Goal: Task Accomplishment & Management: Use online tool/utility

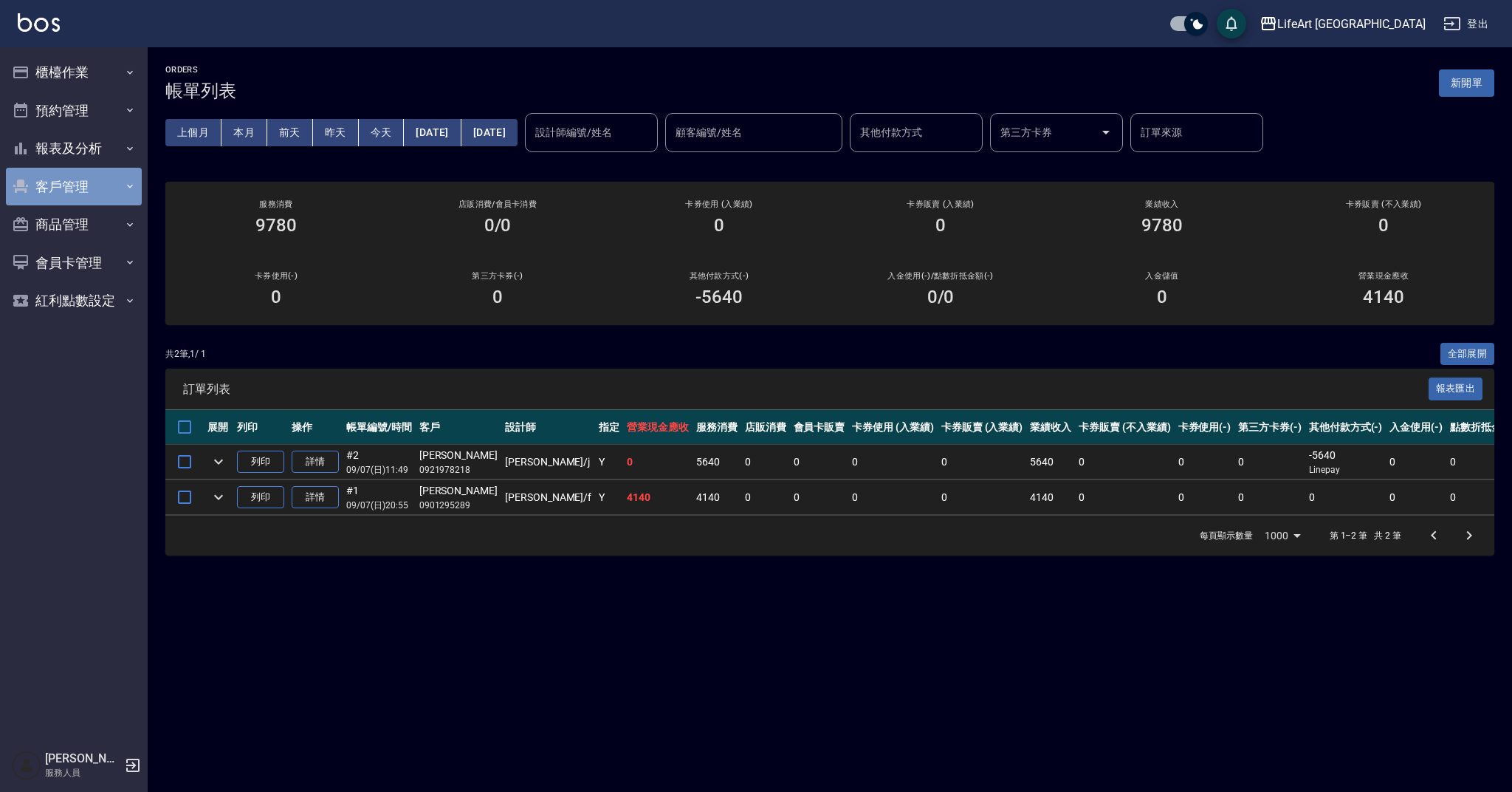
click at [97, 198] on button "客戶管理" at bounding box center [73, 187] width 136 height 38
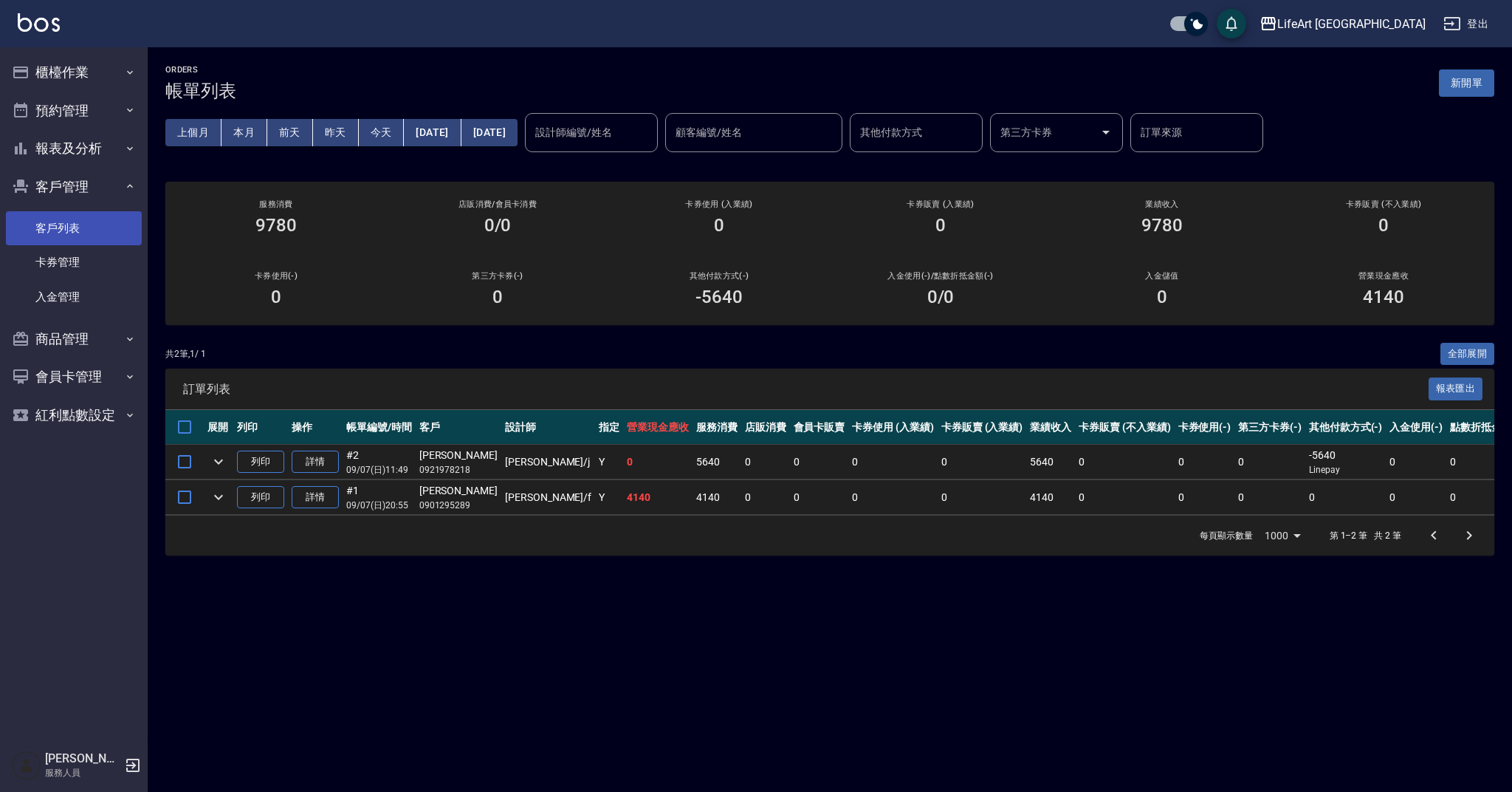
click at [86, 233] on link "客戶列表" at bounding box center [73, 228] width 136 height 34
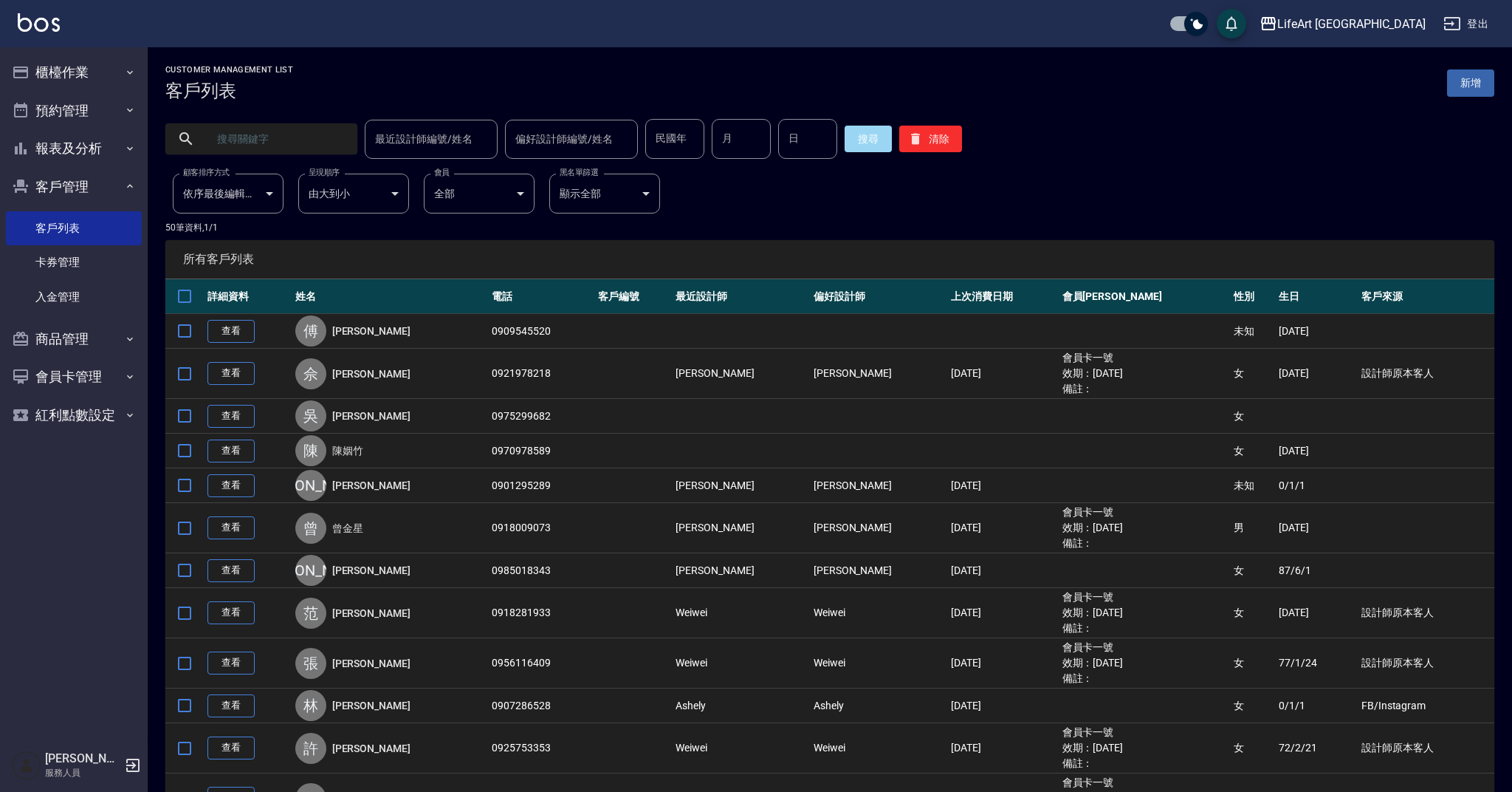
click at [257, 143] on input "text" at bounding box center [276, 139] width 139 height 40
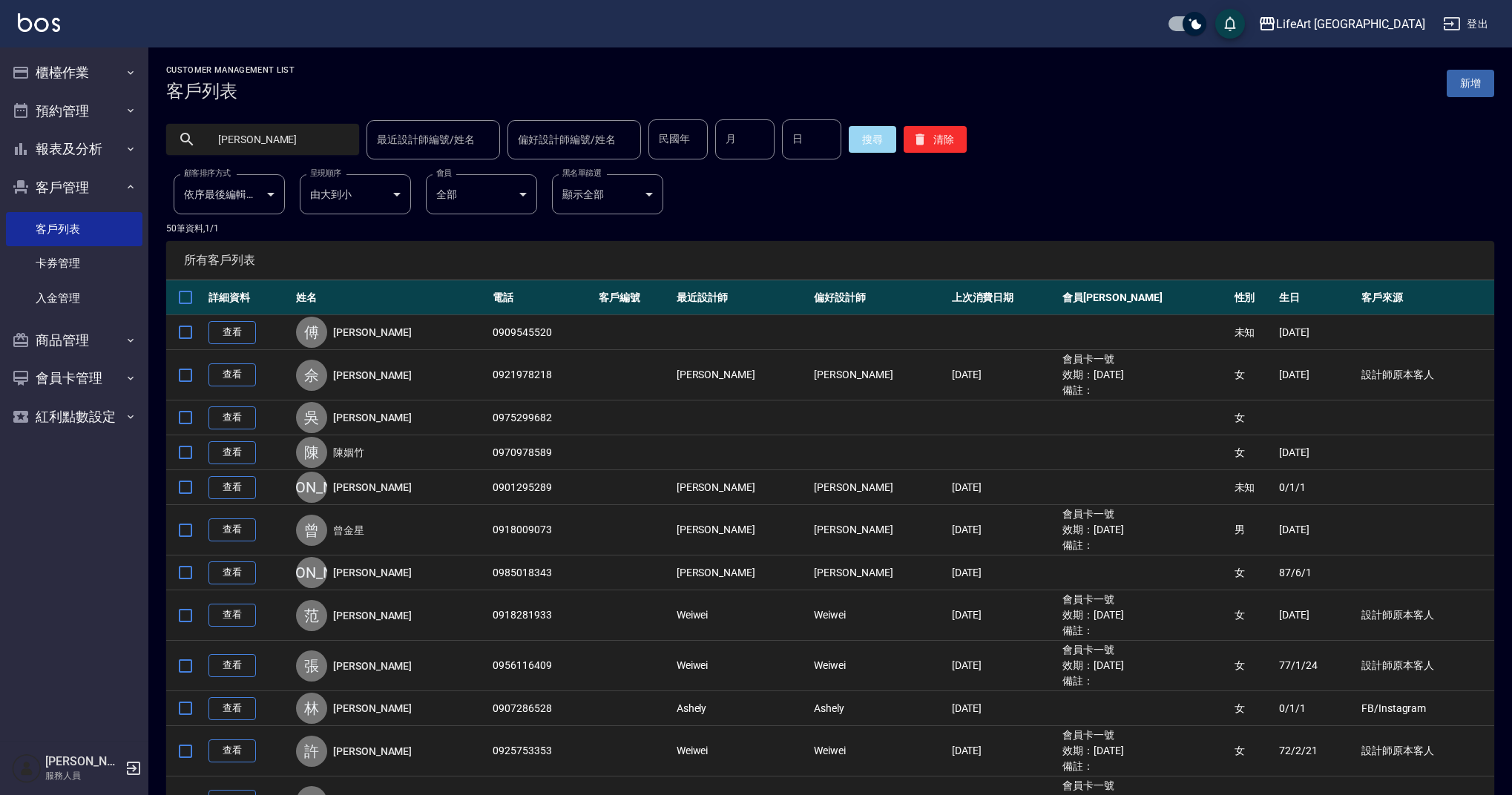
type input "[PERSON_NAME]"
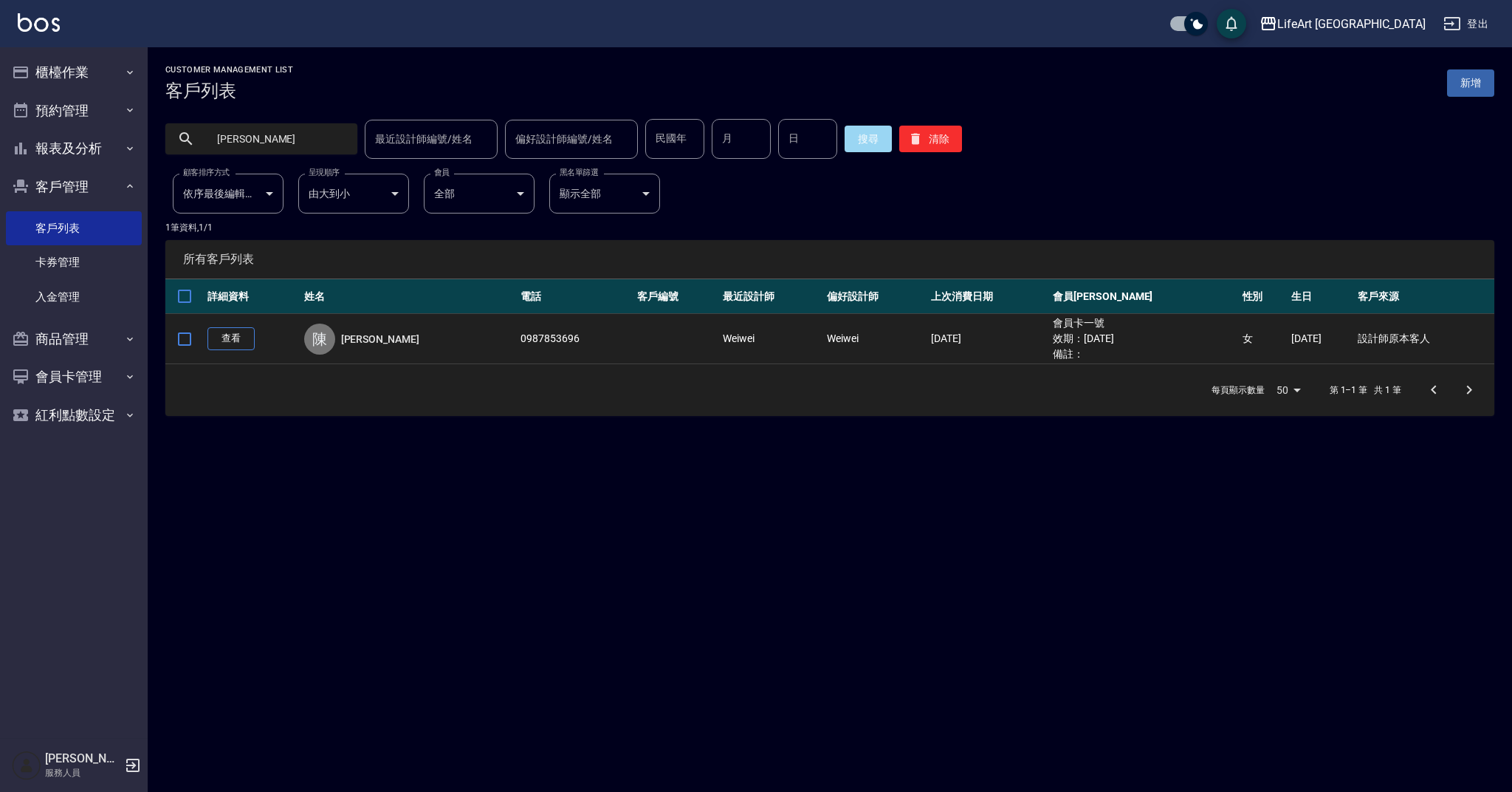
click at [248, 337] on link "查看" at bounding box center [231, 339] width 48 height 23
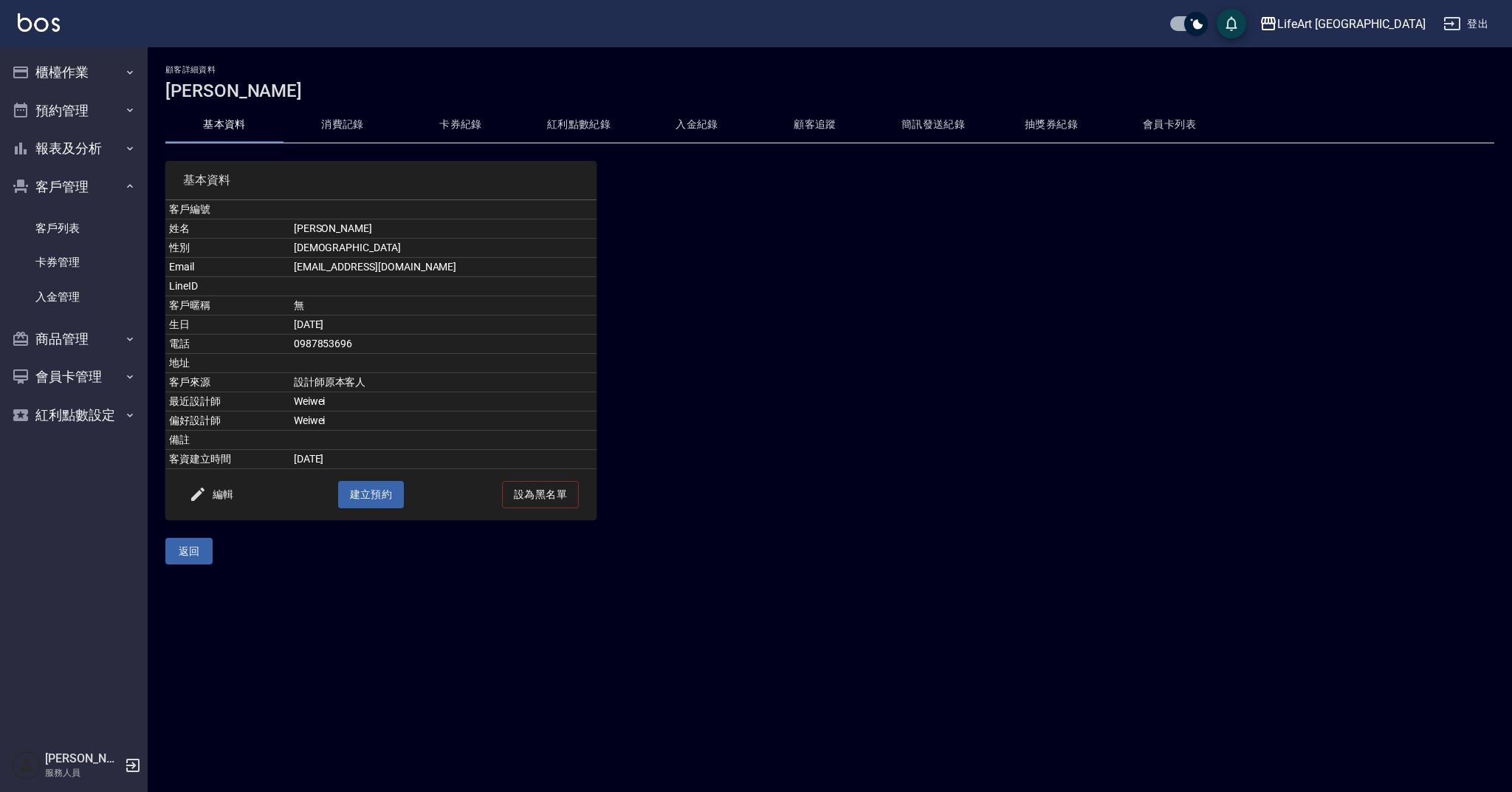
click at [348, 131] on button "消費記錄" at bounding box center [342, 124] width 118 height 36
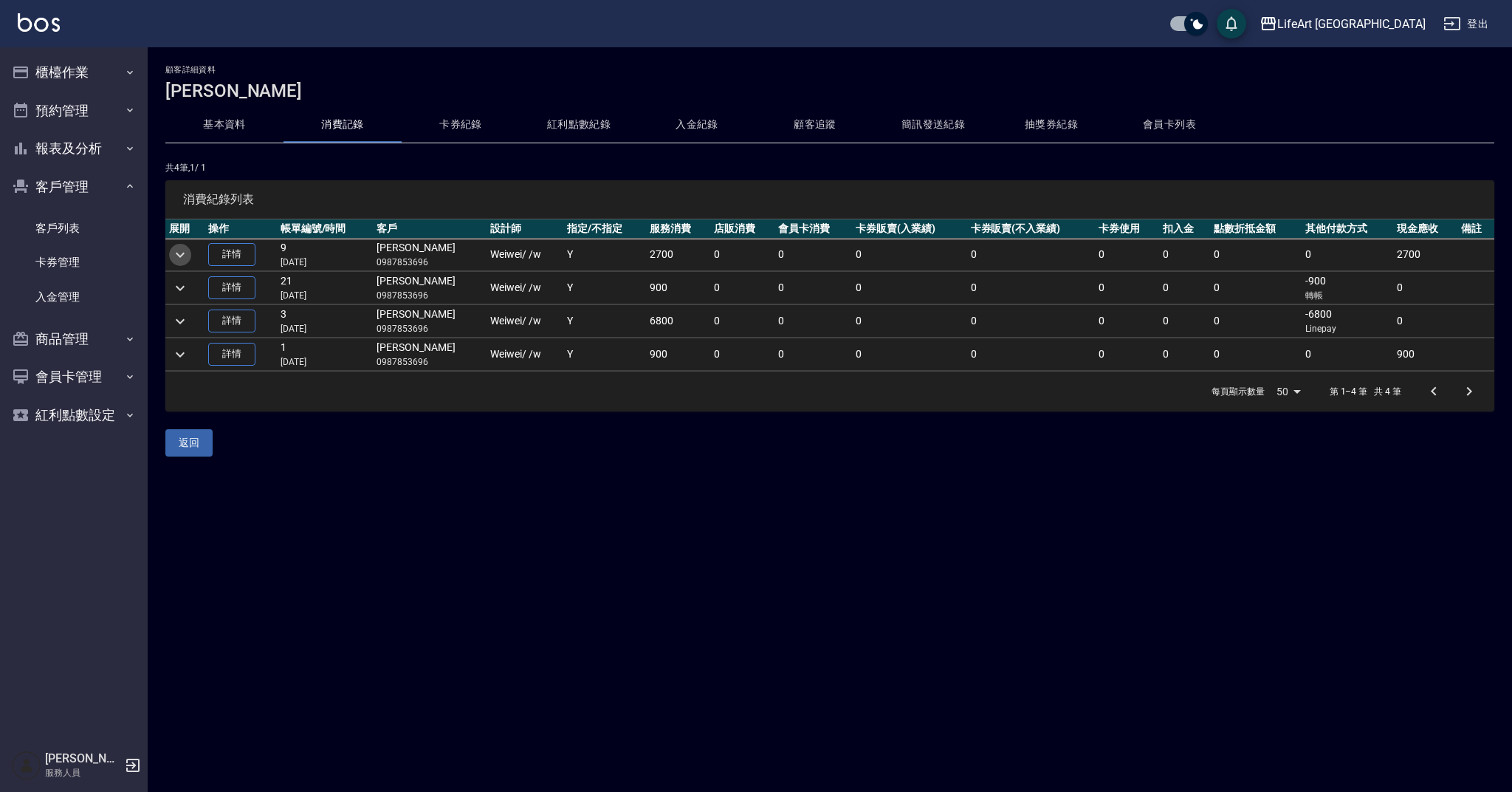
click at [178, 258] on icon "expand row" at bounding box center [180, 254] width 17 height 17
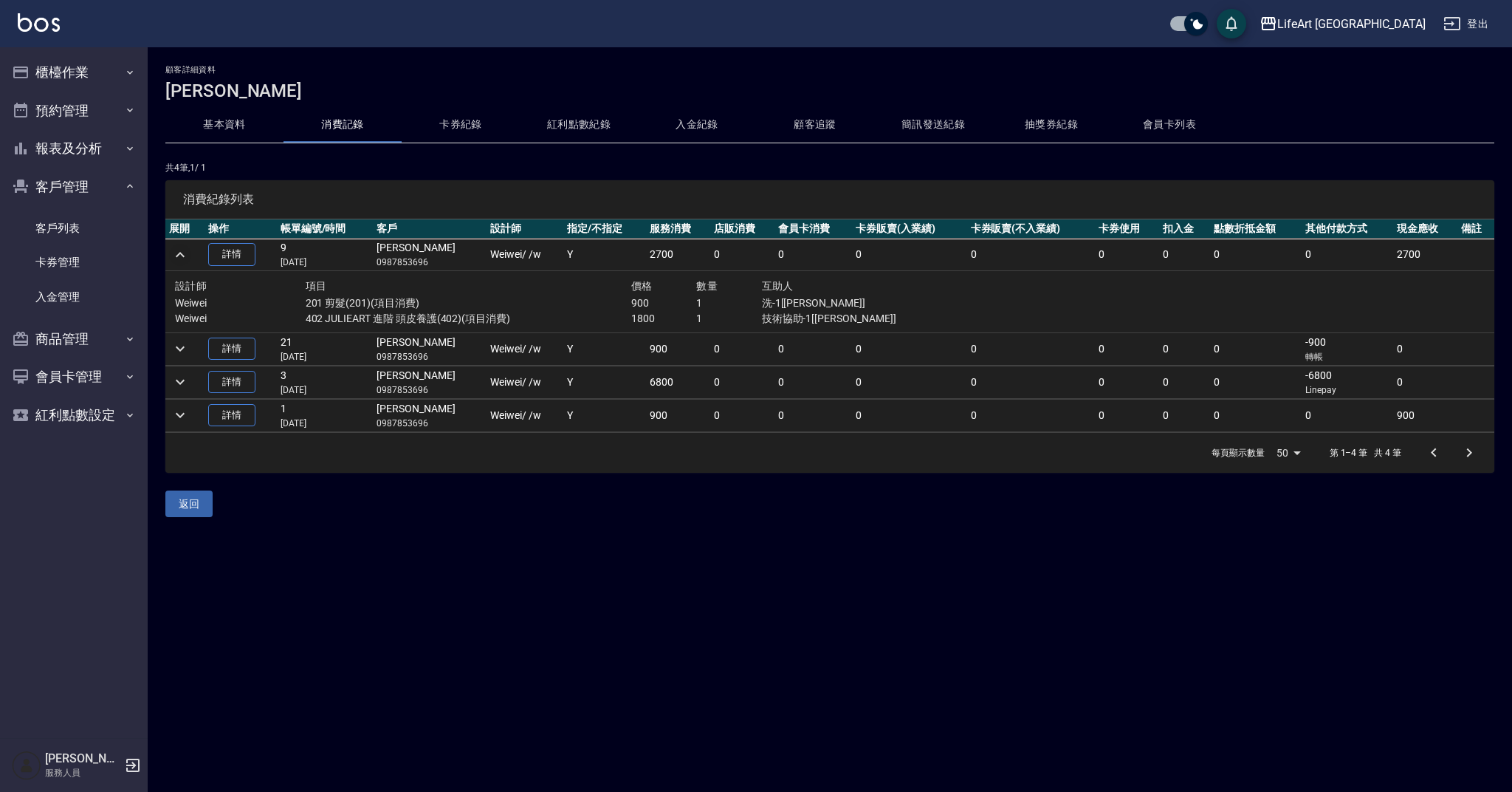
click at [178, 257] on icon "expand row" at bounding box center [180, 254] width 17 height 17
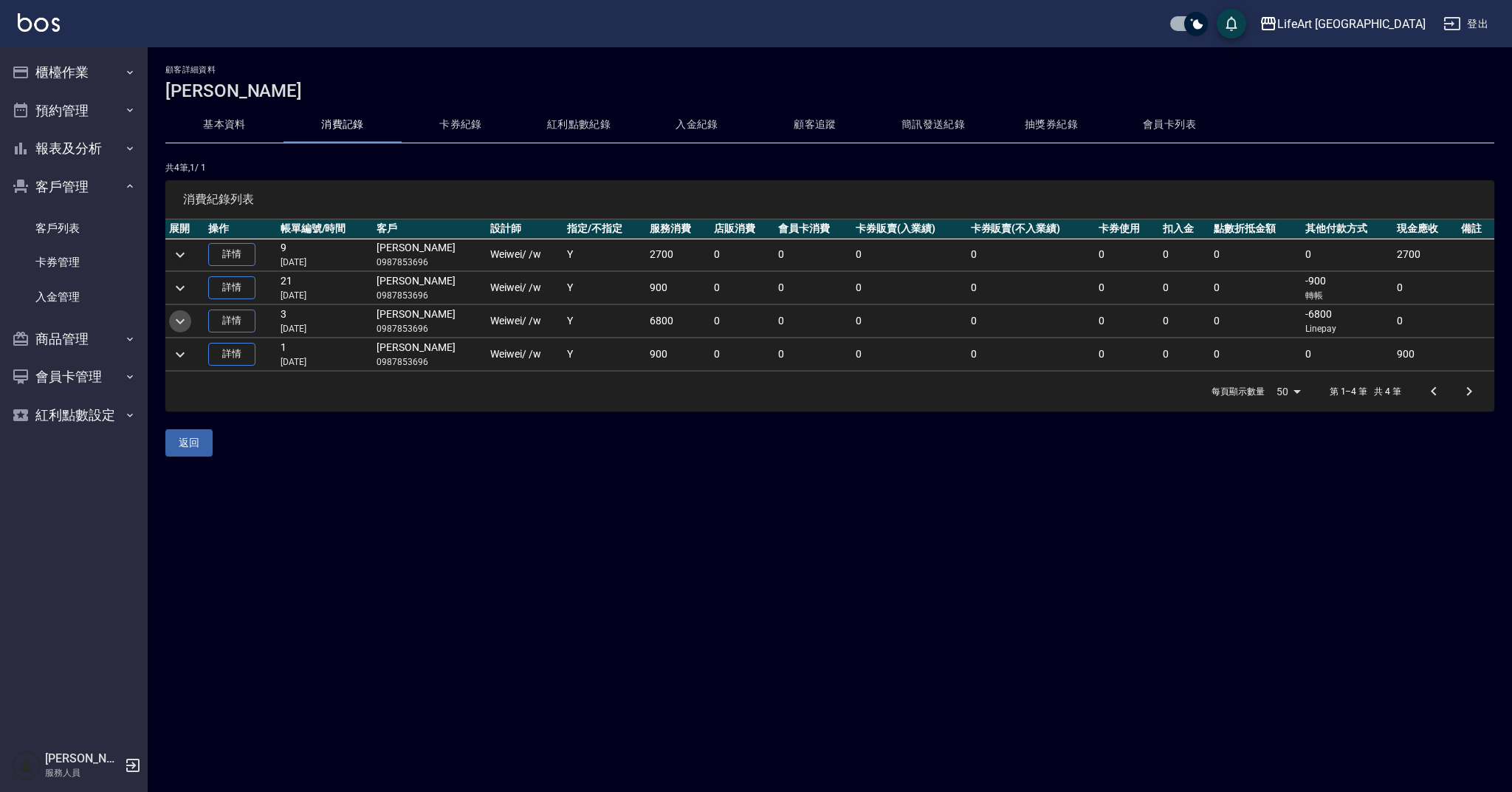
click at [187, 323] on icon "expand row" at bounding box center [180, 321] width 17 height 17
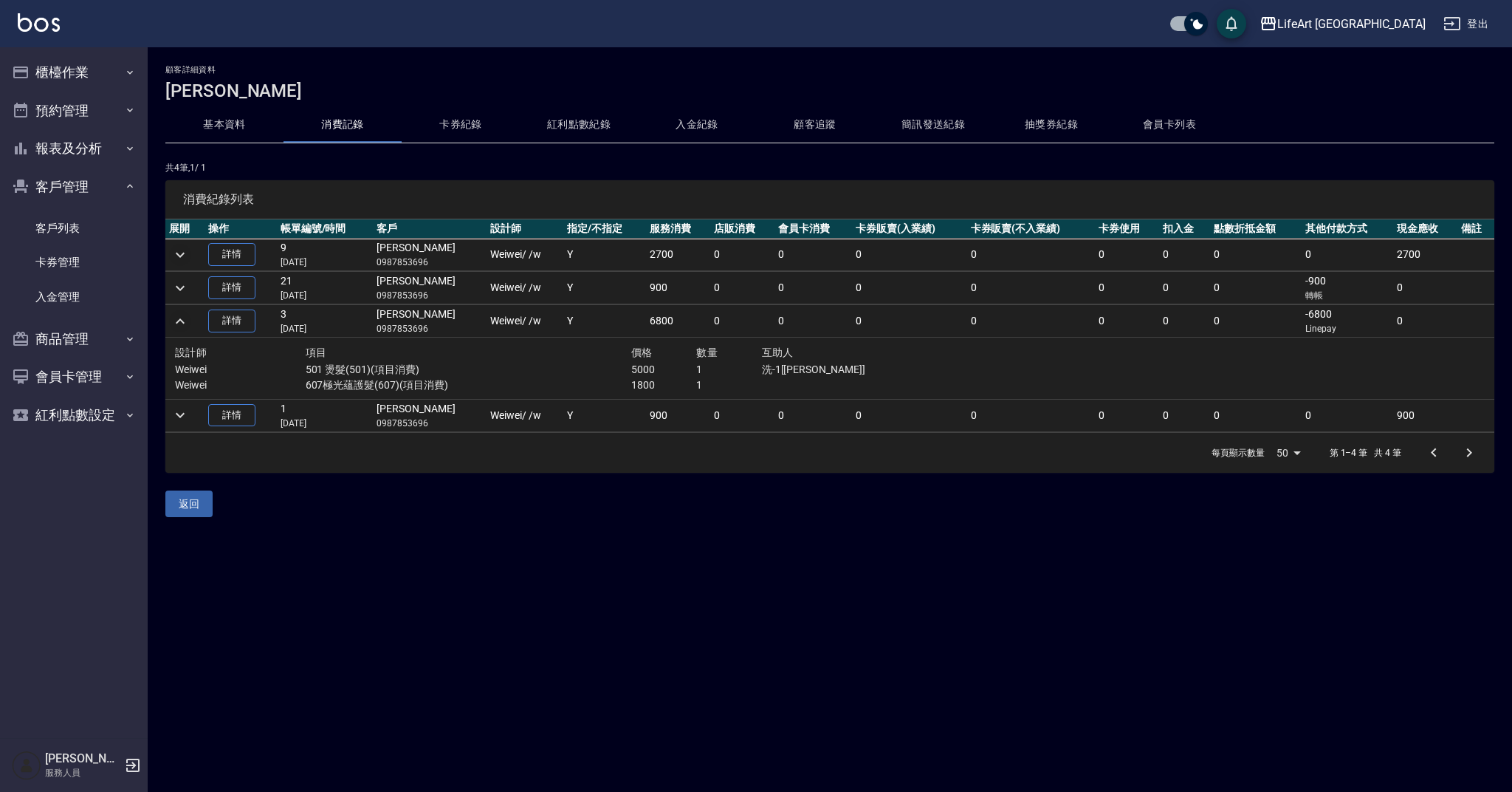
click at [191, 255] on td at bounding box center [185, 254] width 39 height 33
click at [178, 419] on icon "expand row" at bounding box center [180, 415] width 17 height 17
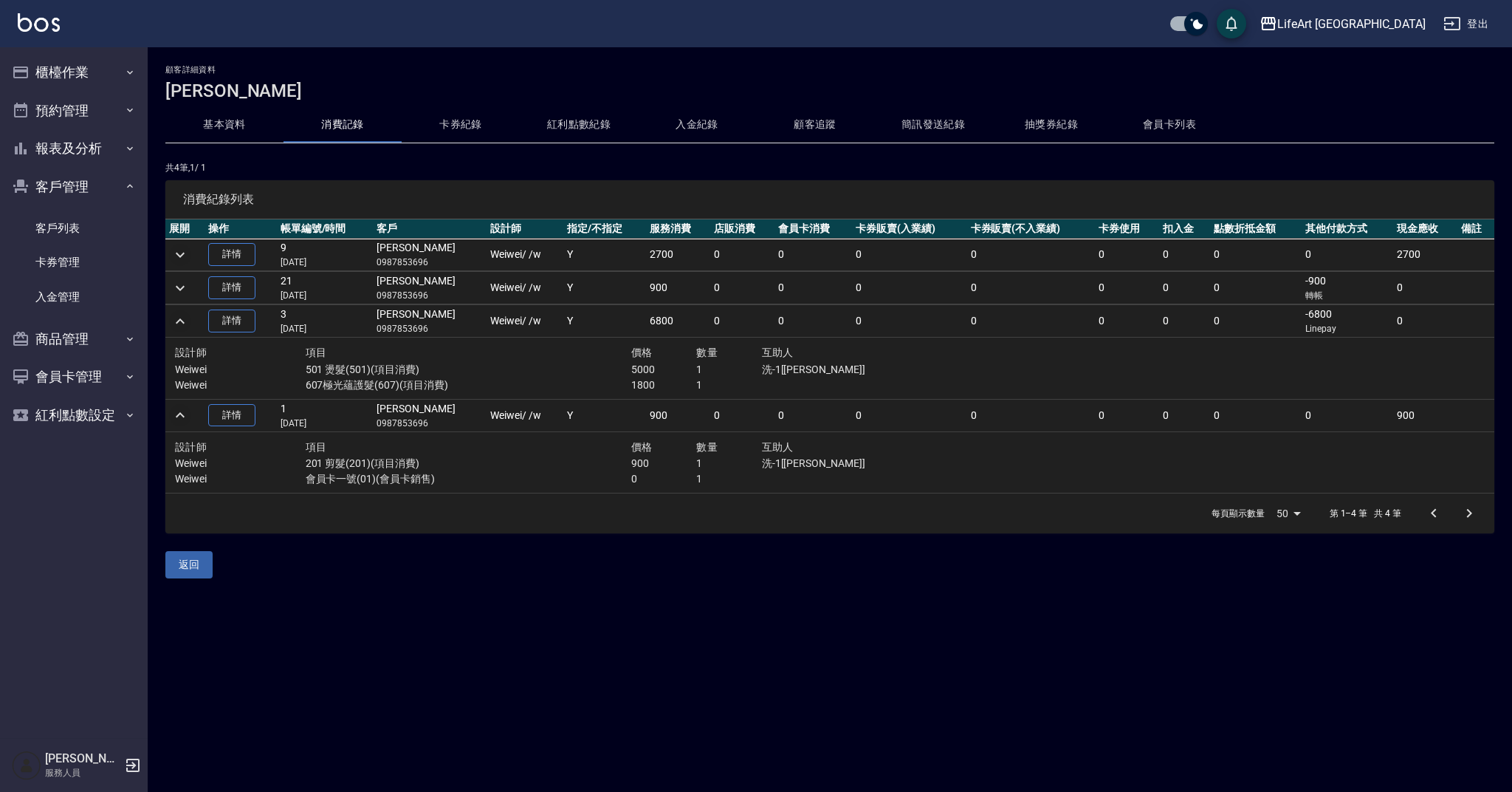
click at [178, 254] on icon "expand row" at bounding box center [180, 254] width 9 height 6
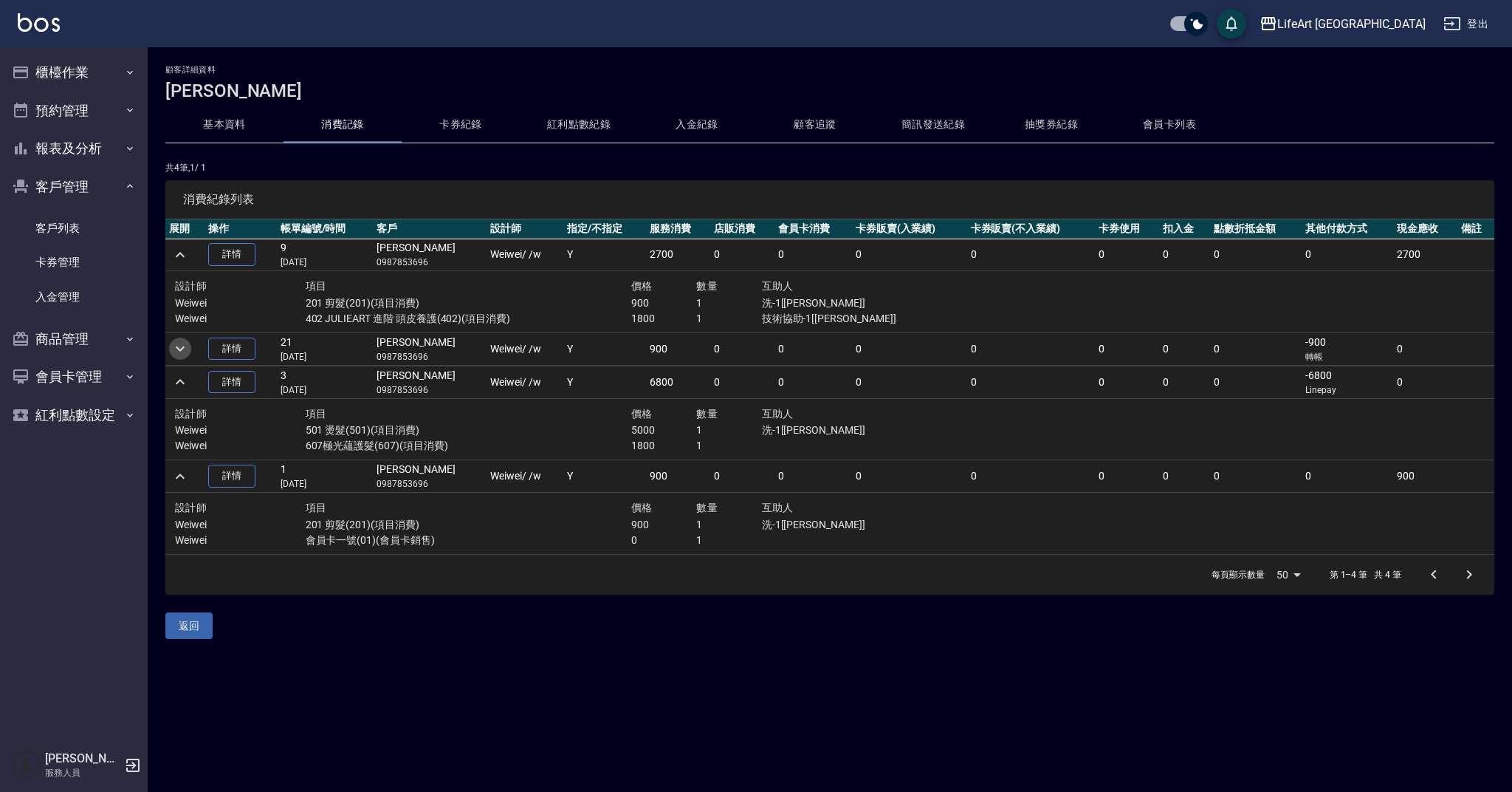
click at [182, 349] on icon "expand row" at bounding box center [180, 349] width 9 height 6
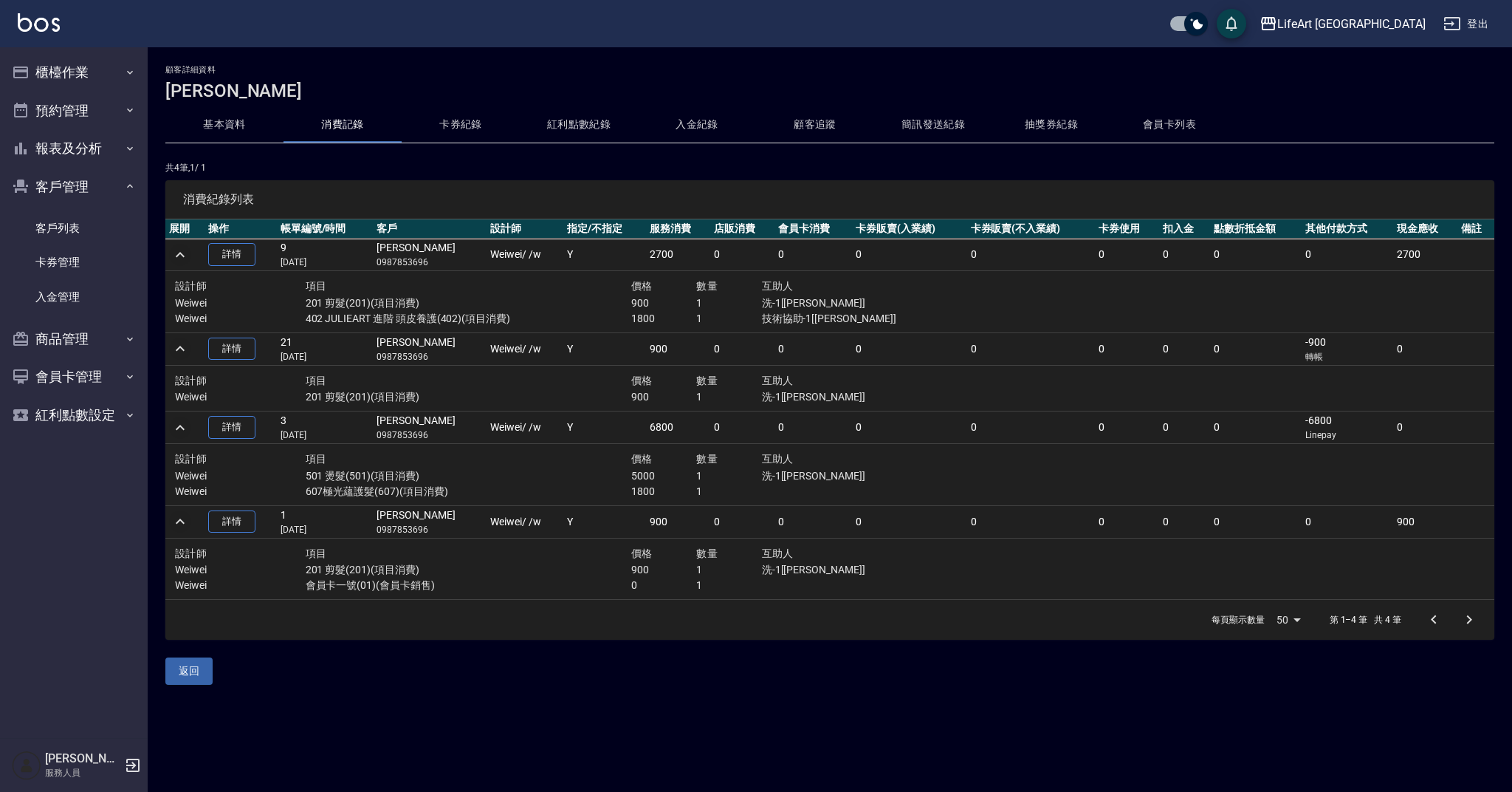
click at [184, 430] on icon "expand row" at bounding box center [180, 427] width 17 height 17
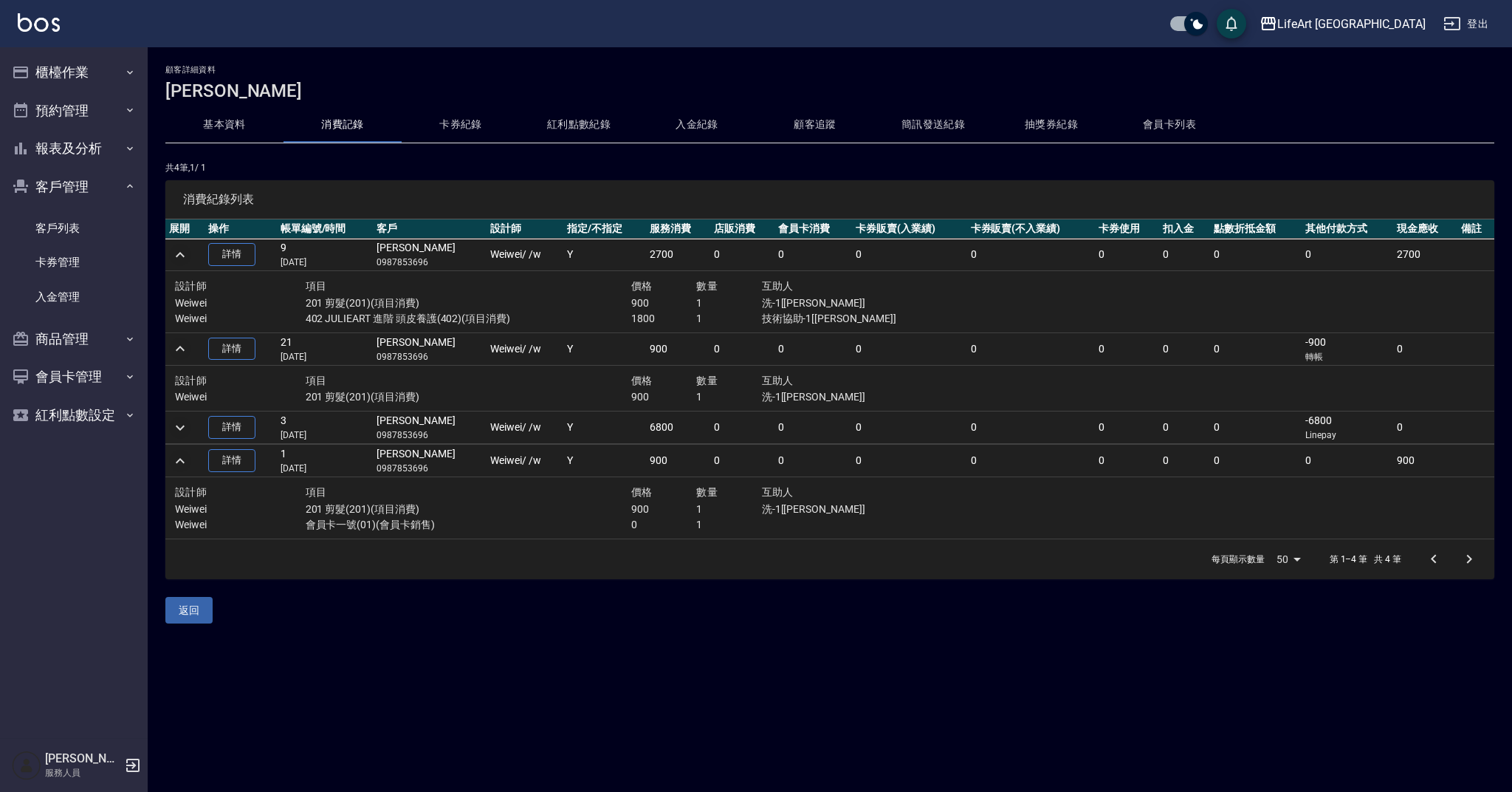
click at [177, 258] on icon "expand row" at bounding box center [180, 254] width 17 height 17
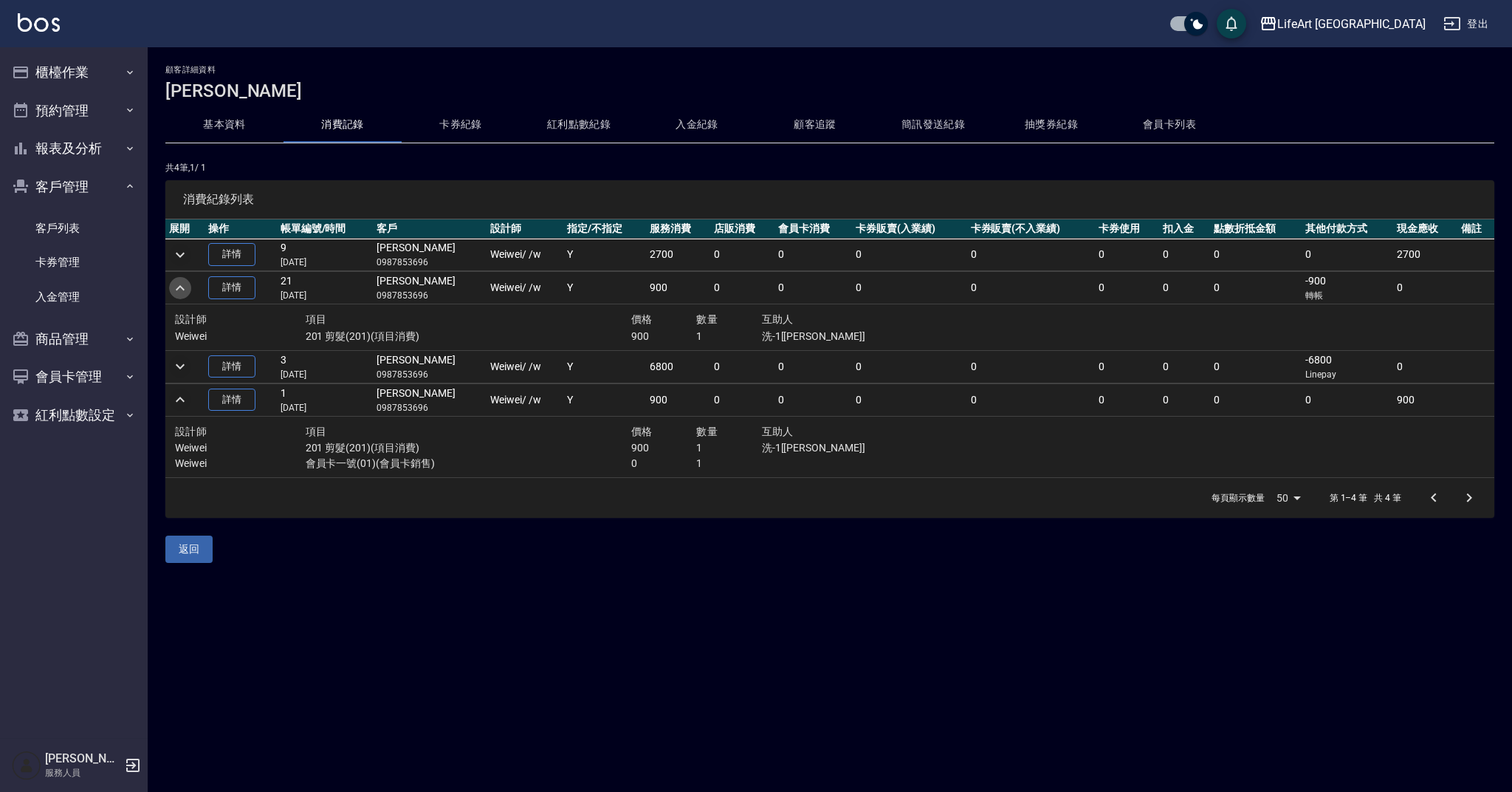
click at [186, 289] on icon "expand row" at bounding box center [180, 288] width 17 height 17
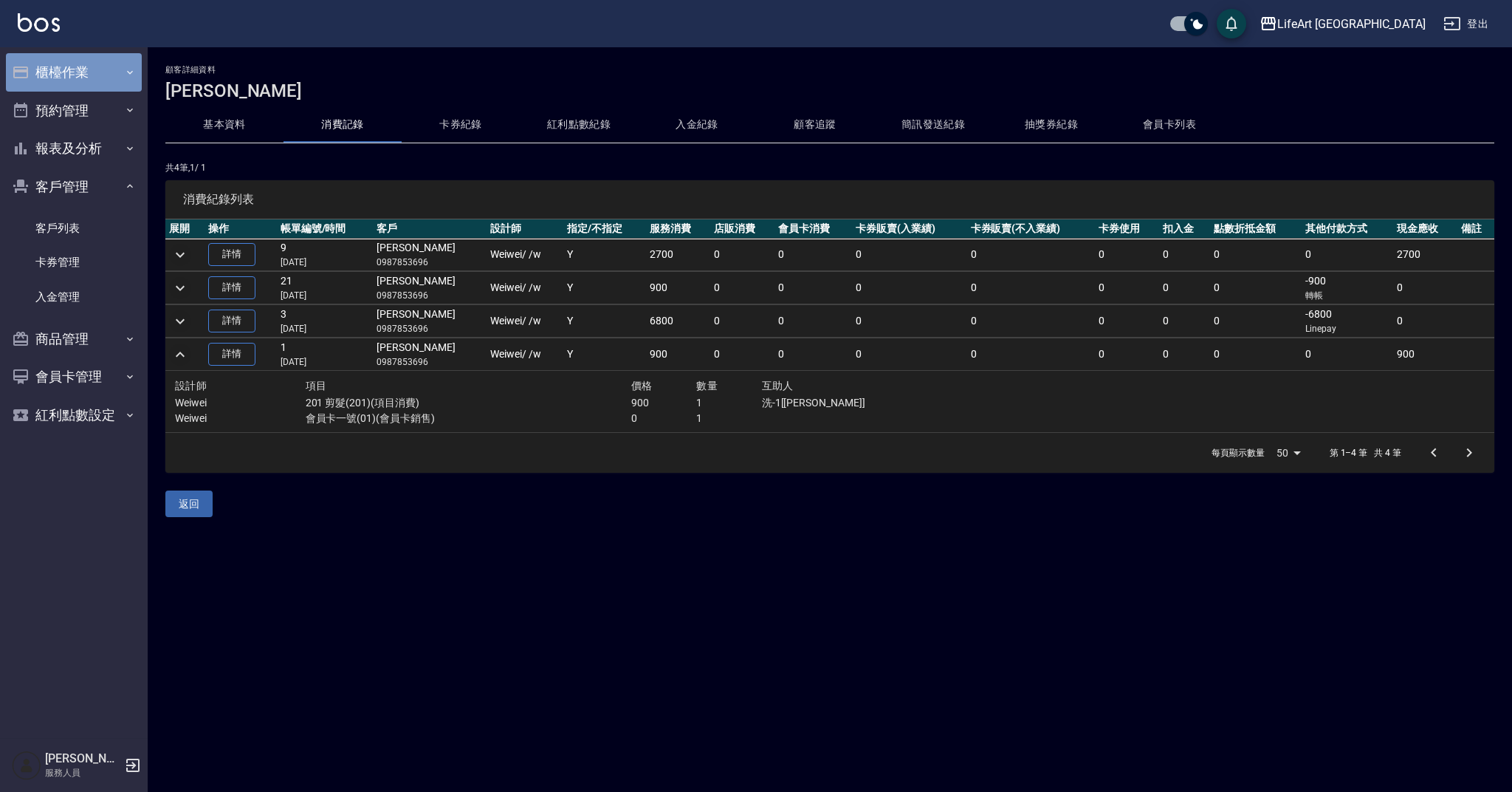
click at [119, 75] on button "櫃檯作業" at bounding box center [73, 72] width 136 height 38
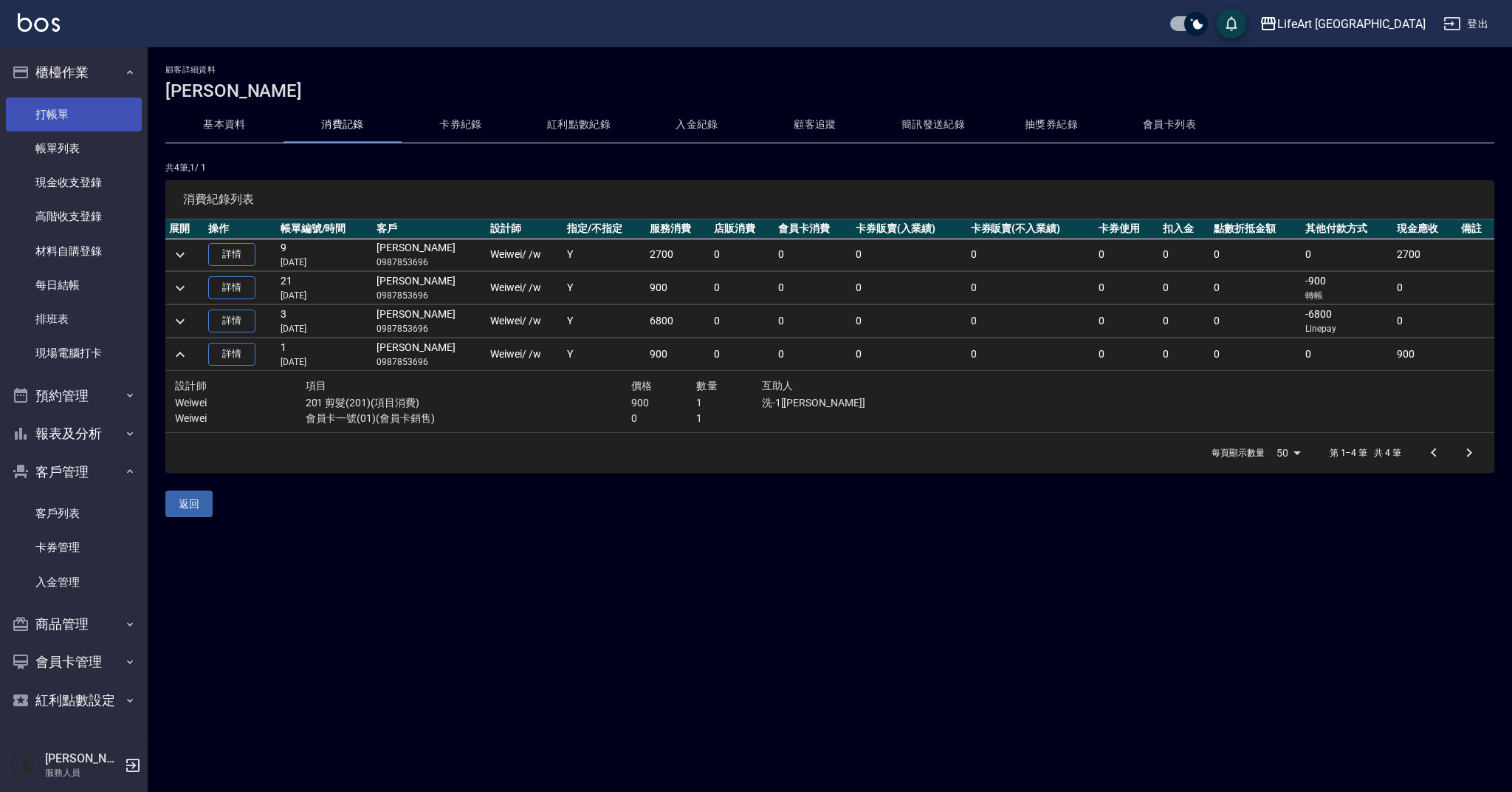
click at [115, 117] on link "打帳單" at bounding box center [73, 114] width 136 height 34
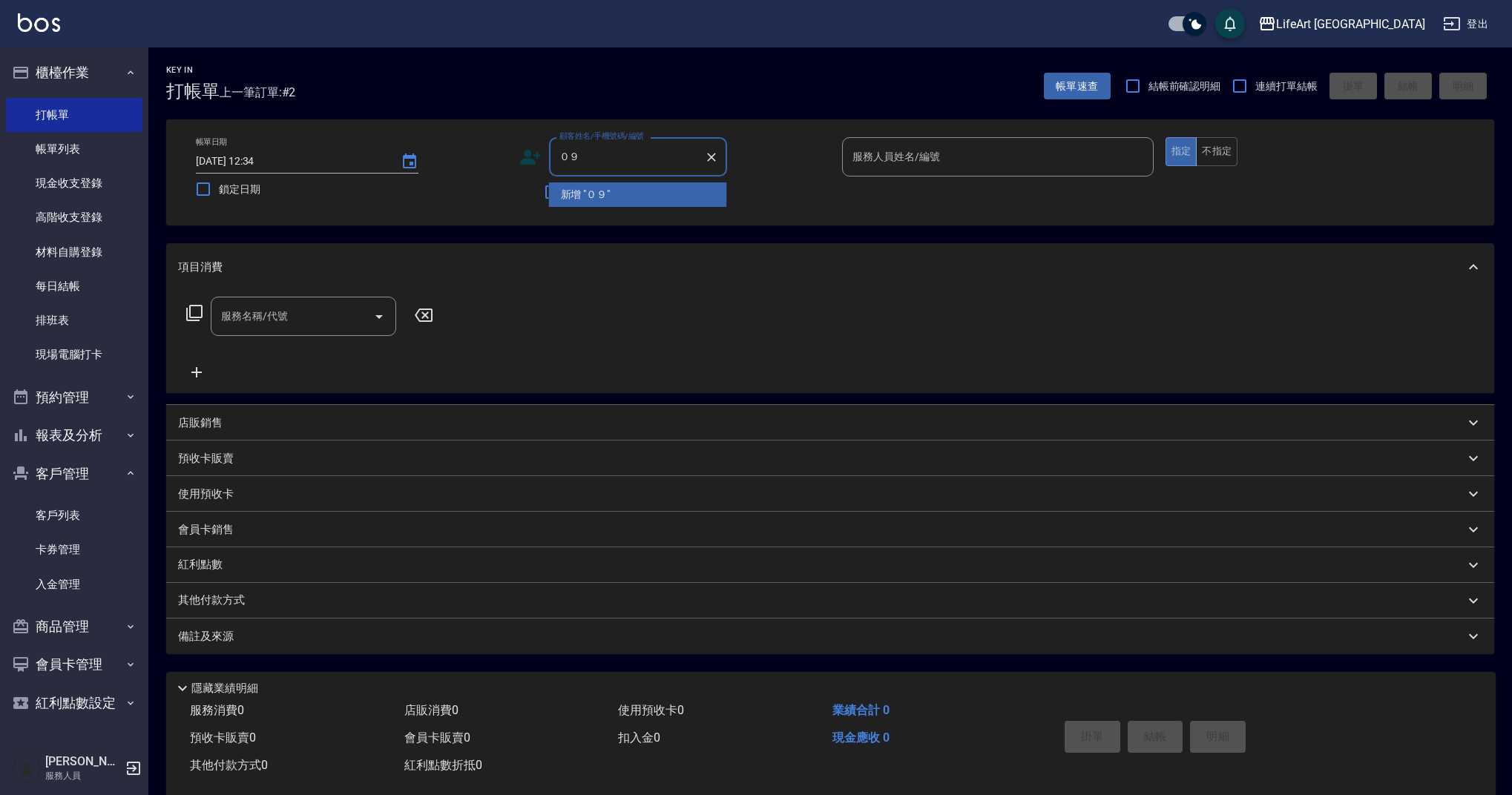
type input "０"
click at [639, 185] on li "[PERSON_NAME]/0926915612/" at bounding box center [639, 194] width 178 height 25
type input "[PERSON_NAME]/0926915612/"
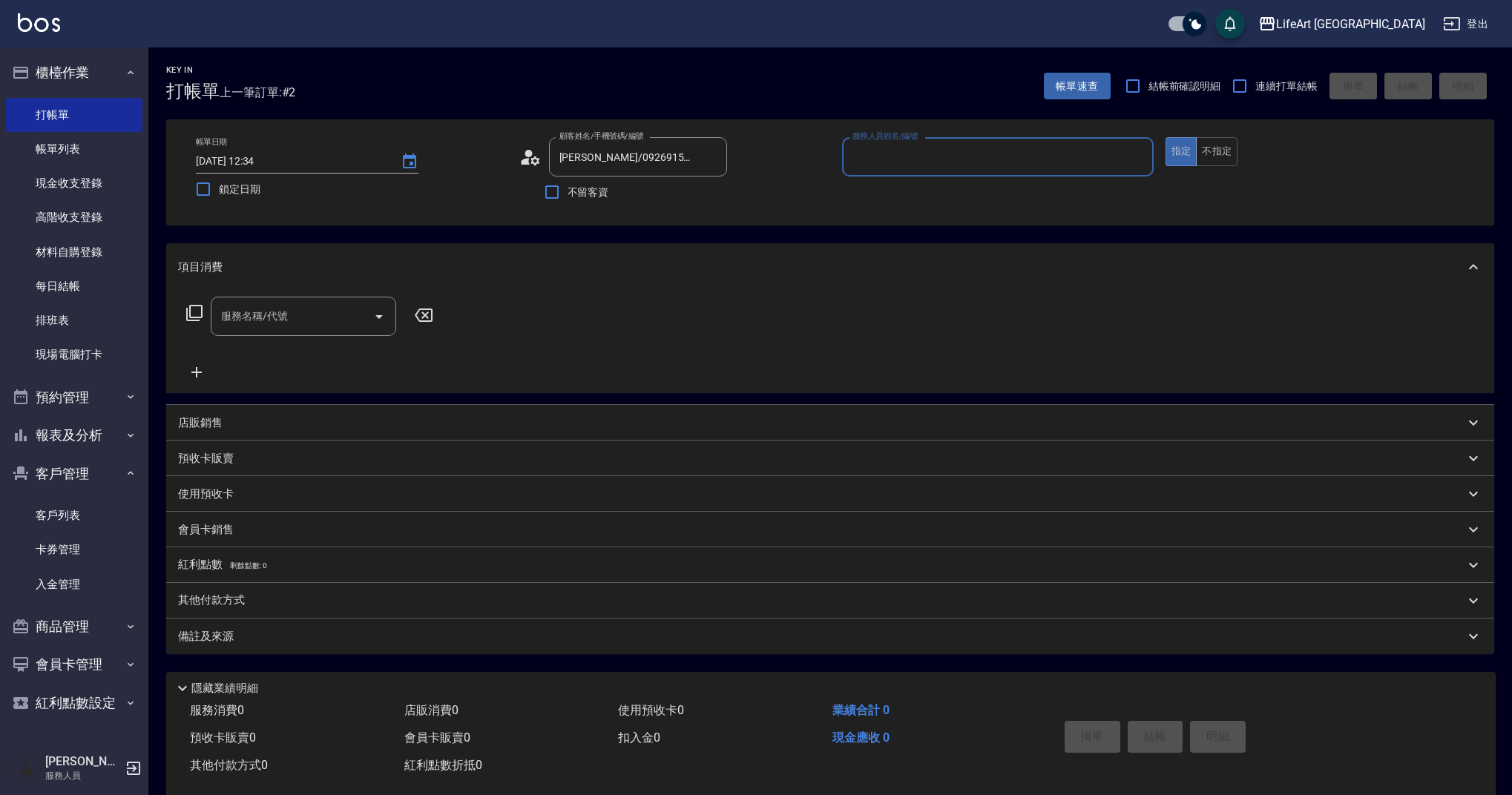
type input "Ashely-A"
click at [527, 154] on circle at bounding box center [528, 153] width 7 height 7
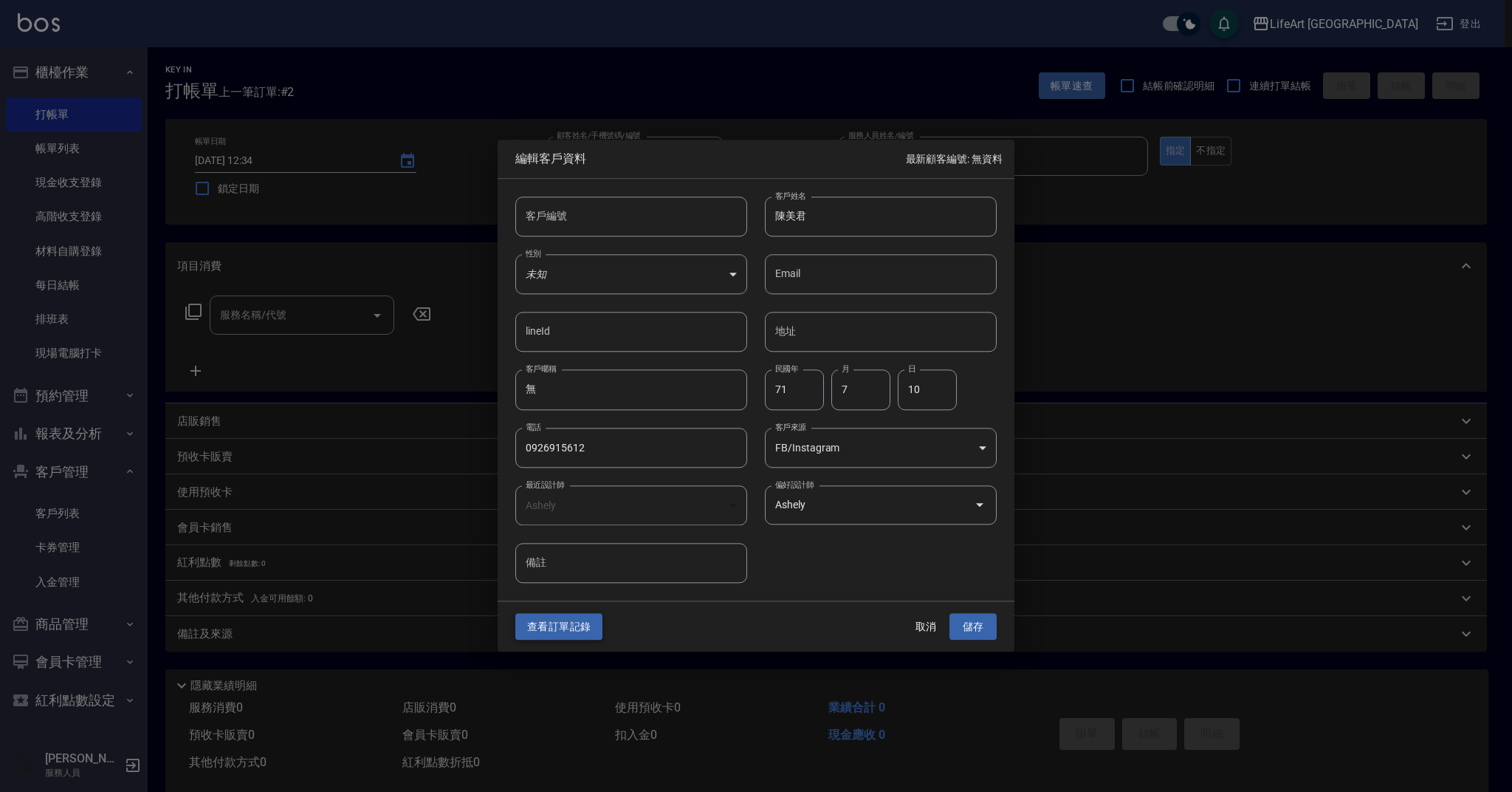
click at [572, 625] on button "查看訂單記錄" at bounding box center [559, 626] width 87 height 27
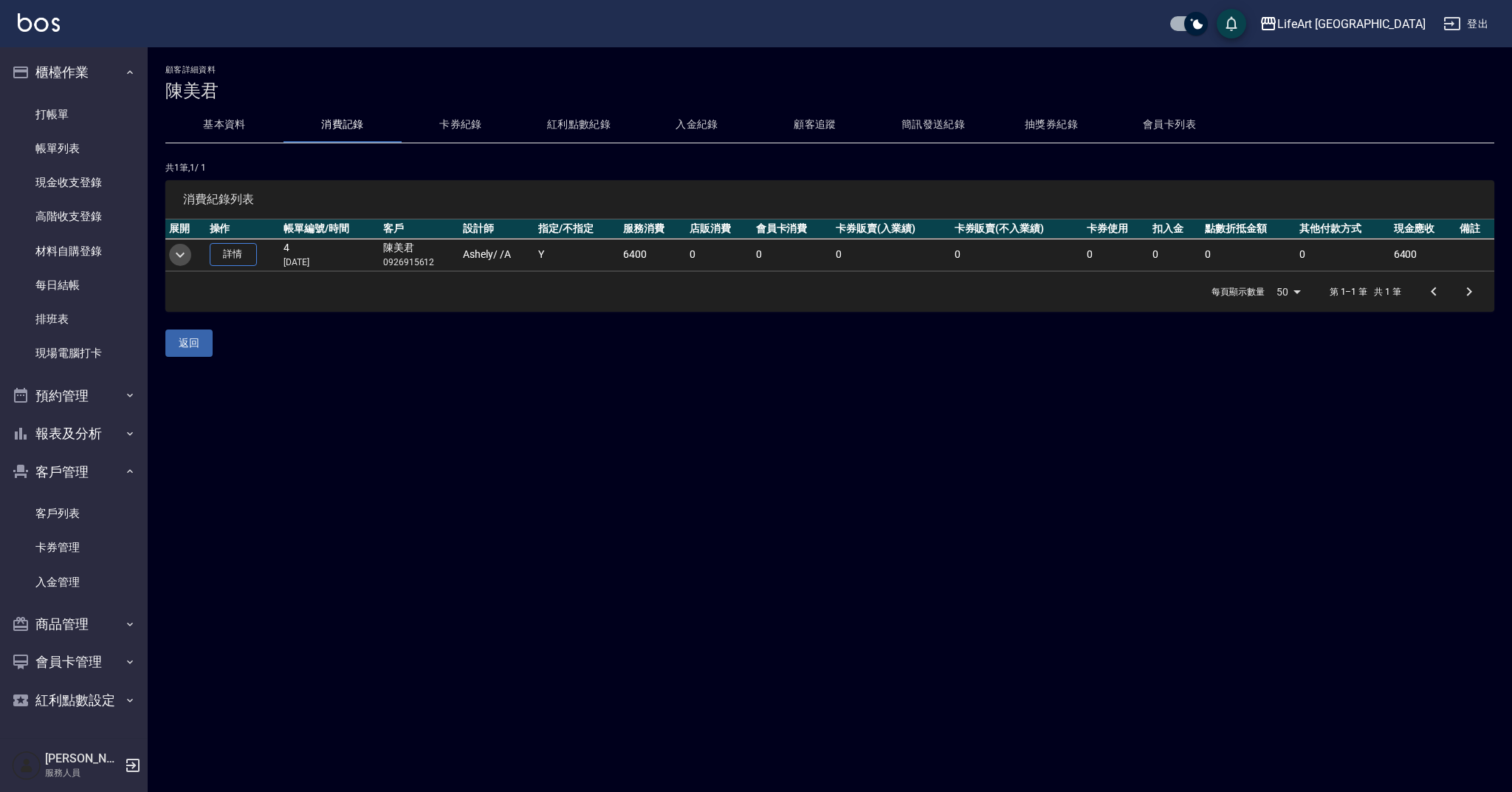
click at [189, 251] on button "expand row" at bounding box center [180, 254] width 22 height 22
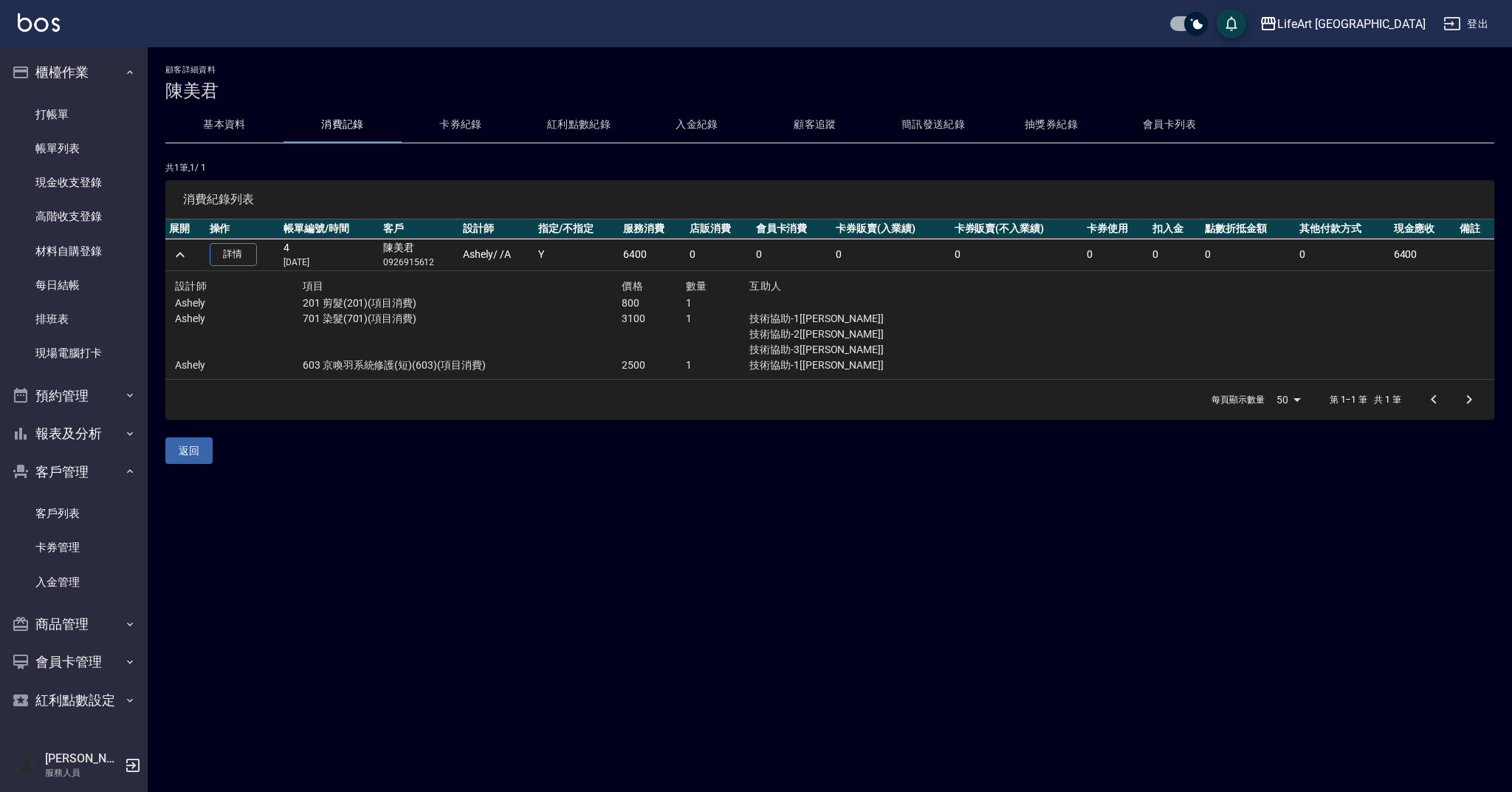
click at [702, 120] on button "入金紀錄" at bounding box center [697, 124] width 118 height 36
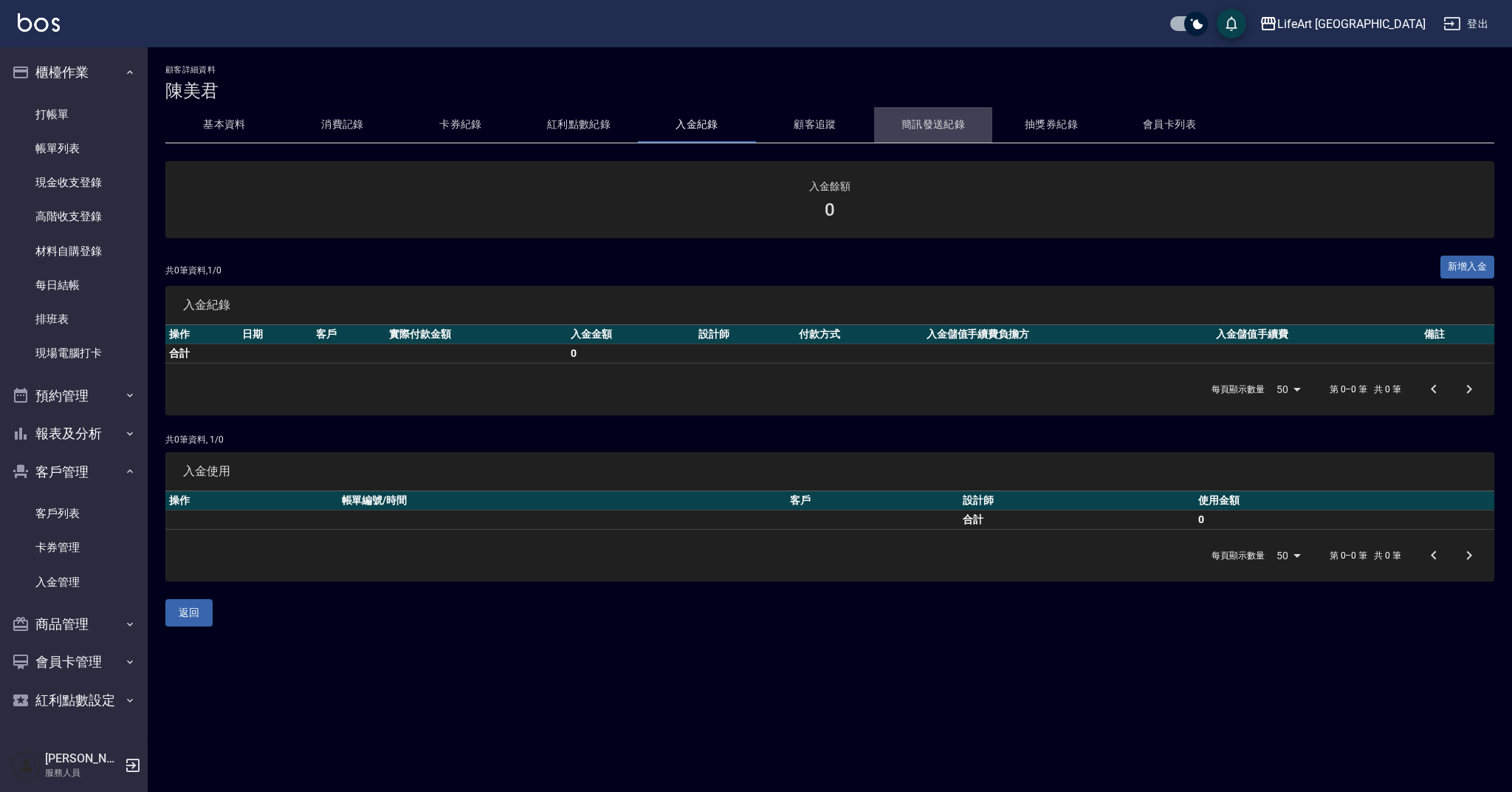
click at [957, 126] on button "簡訊發送紀錄" at bounding box center [933, 124] width 118 height 36
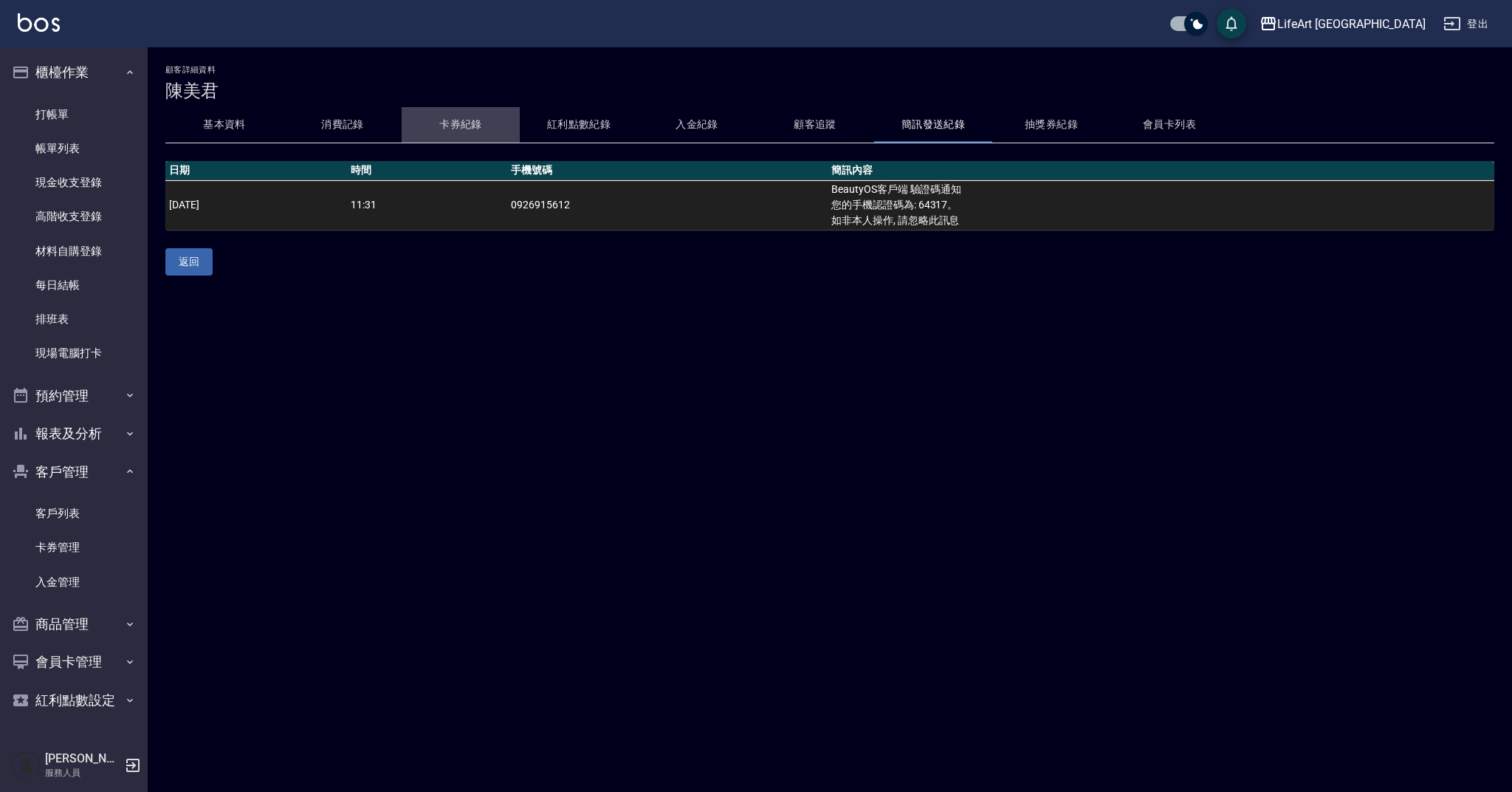
click at [482, 114] on button "卡券紀錄" at bounding box center [460, 124] width 118 height 36
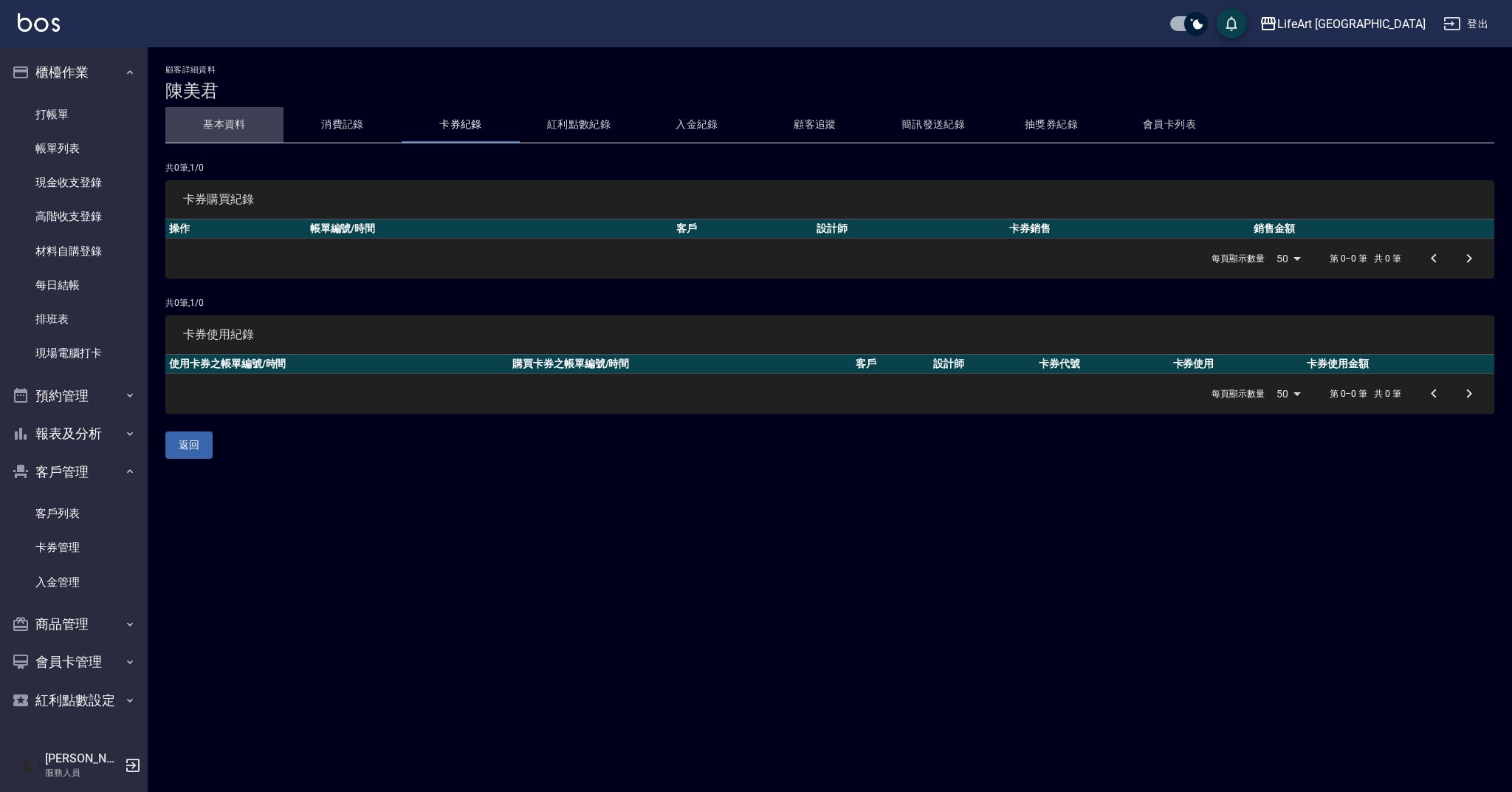
click at [201, 124] on button "基本資料" at bounding box center [224, 124] width 118 height 36
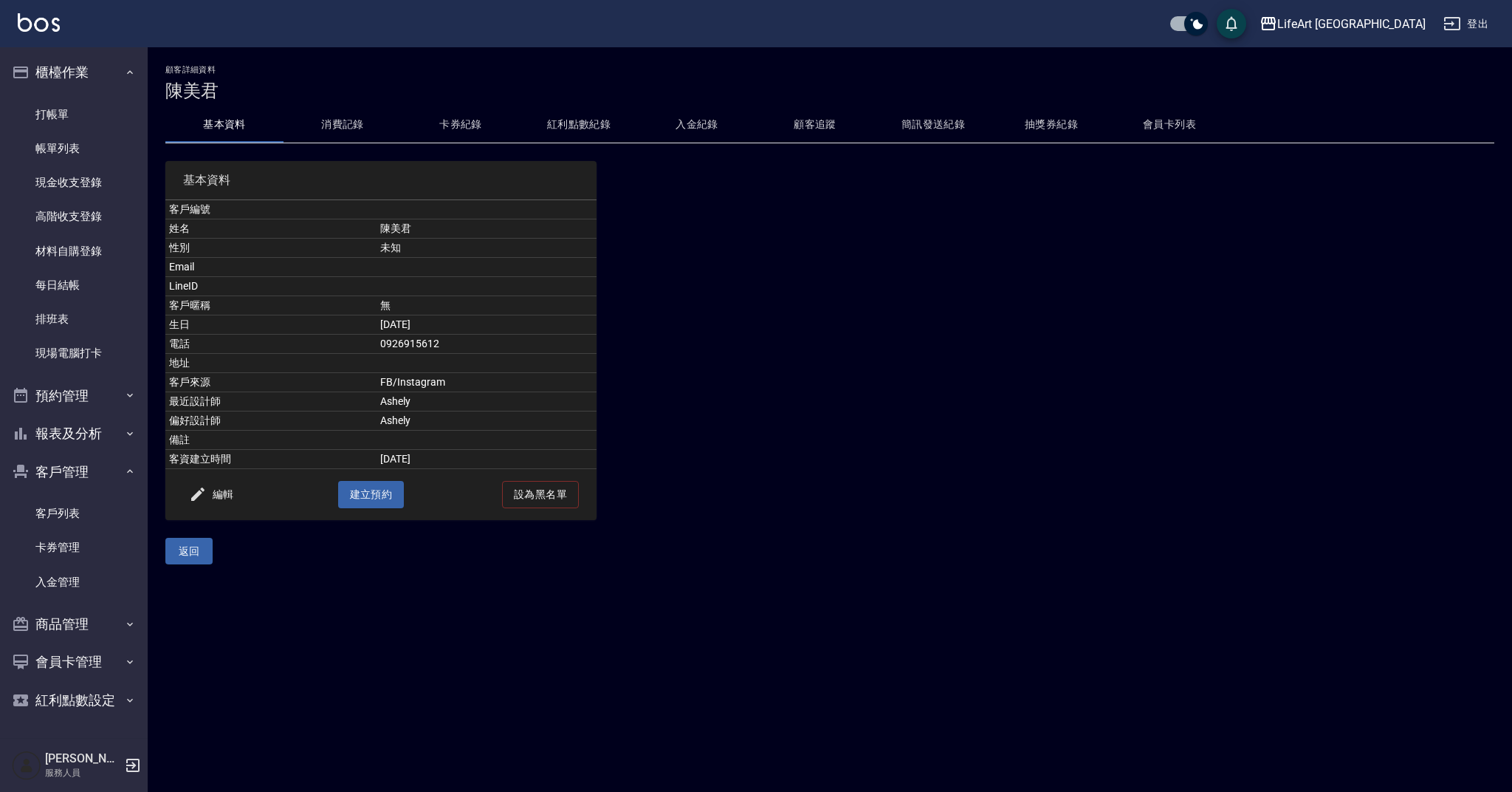
click at [350, 123] on button "消費記錄" at bounding box center [342, 124] width 118 height 36
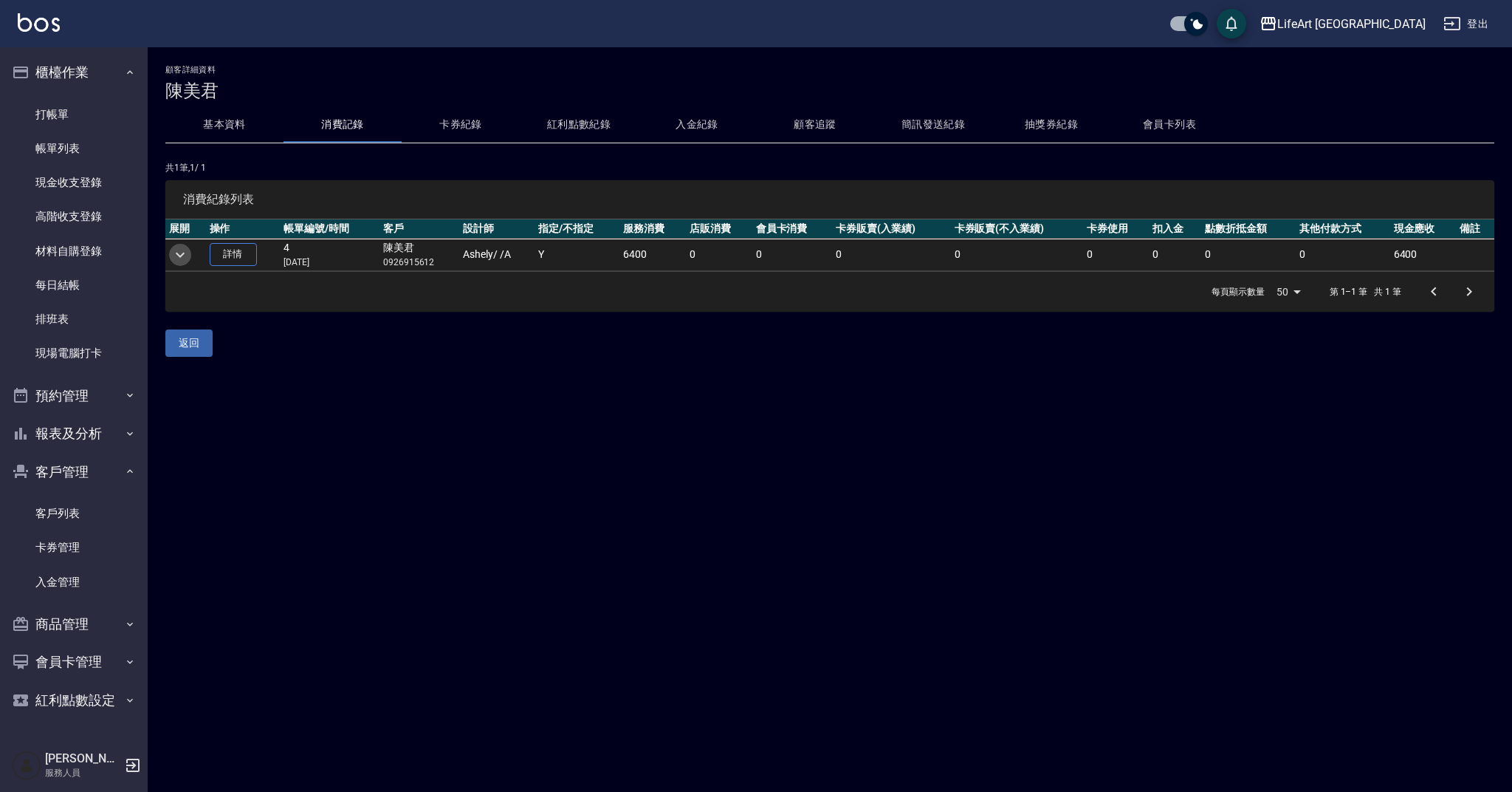
click at [178, 253] on icon "expand row" at bounding box center [180, 254] width 17 height 17
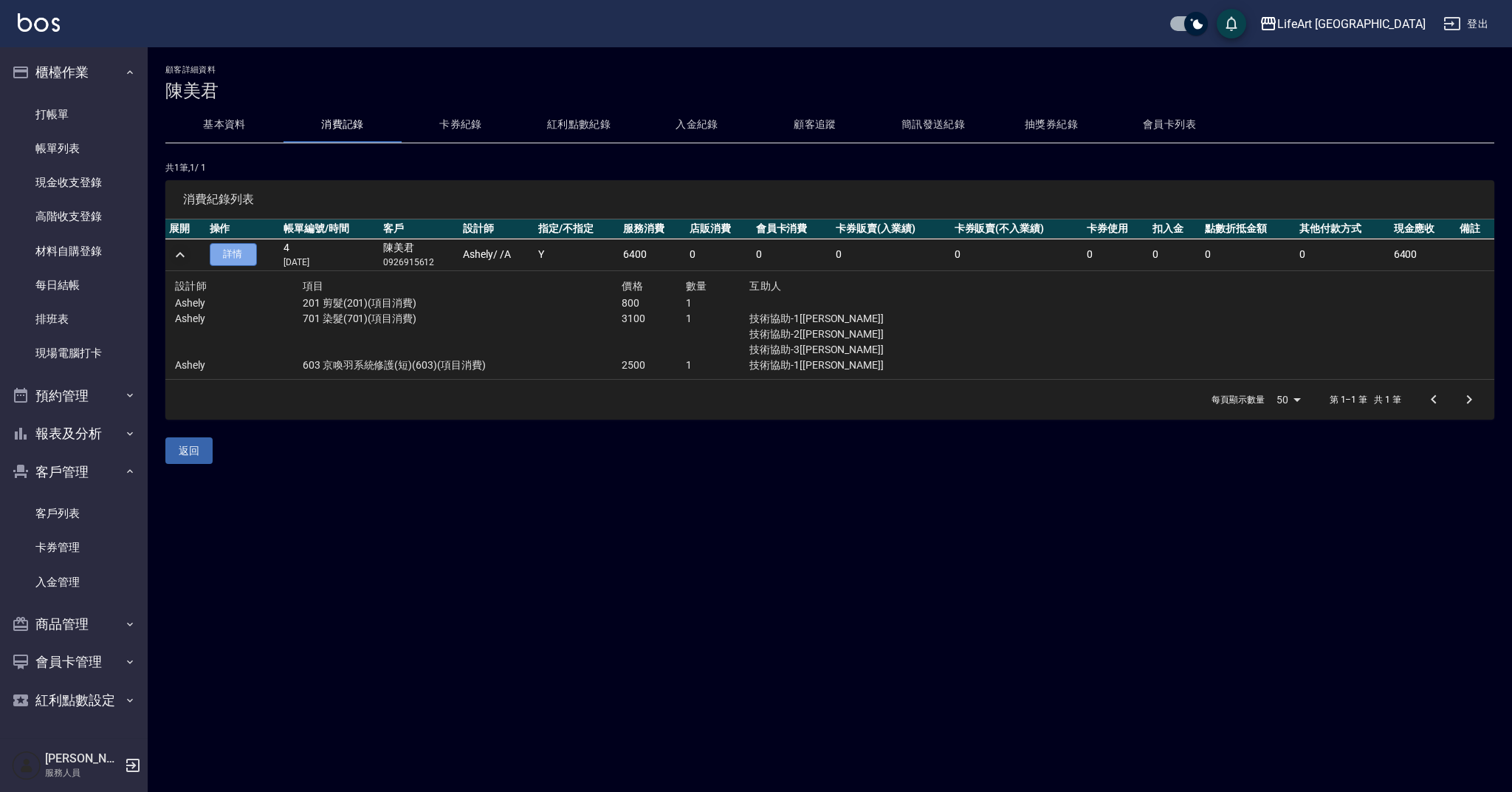
click at [235, 254] on link "詳情" at bounding box center [234, 254] width 48 height 23
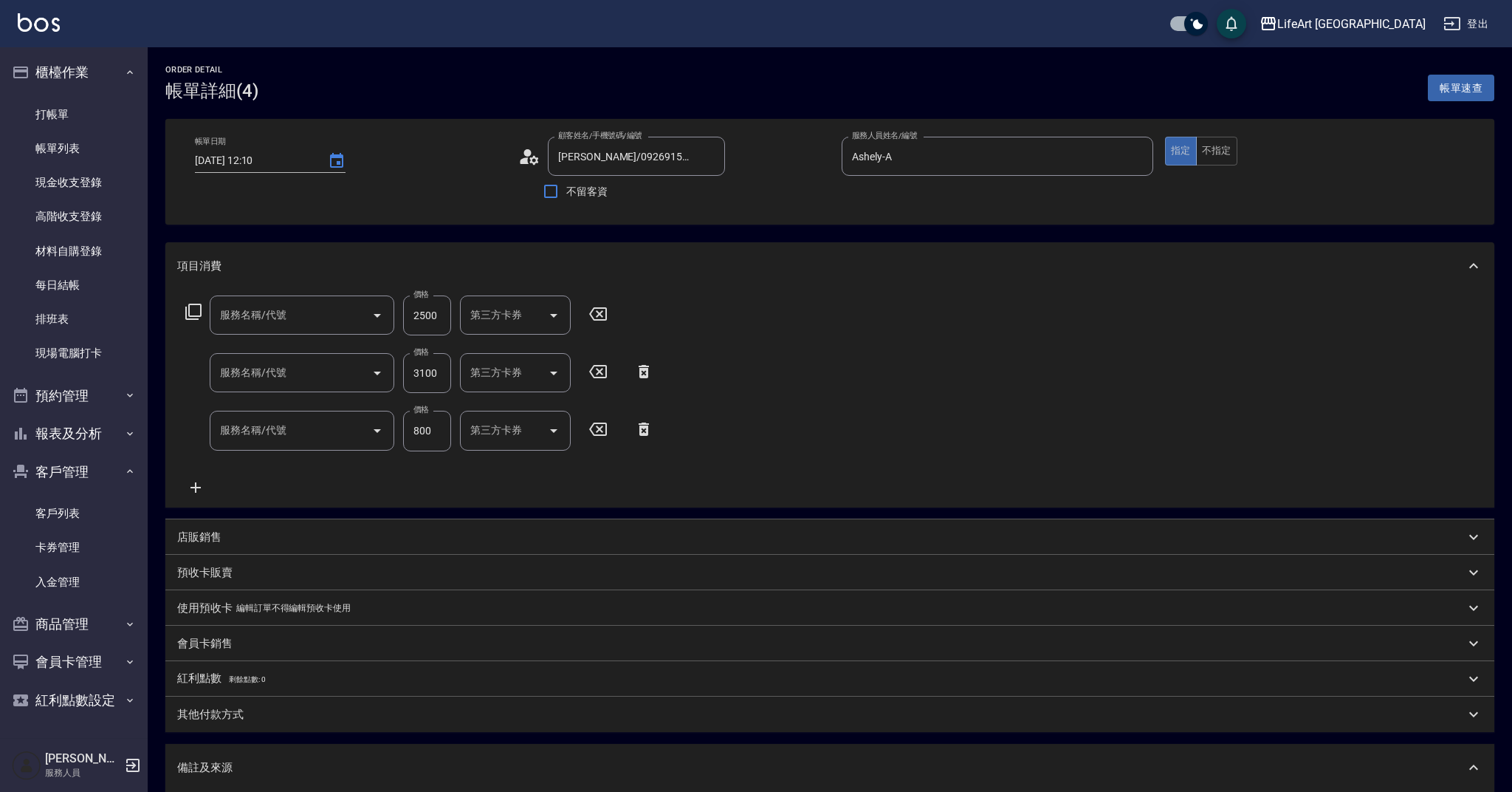
type input "[DATE] 12:10"
type input "[PERSON_NAME]/0926915612/"
type input "Ashely-A"
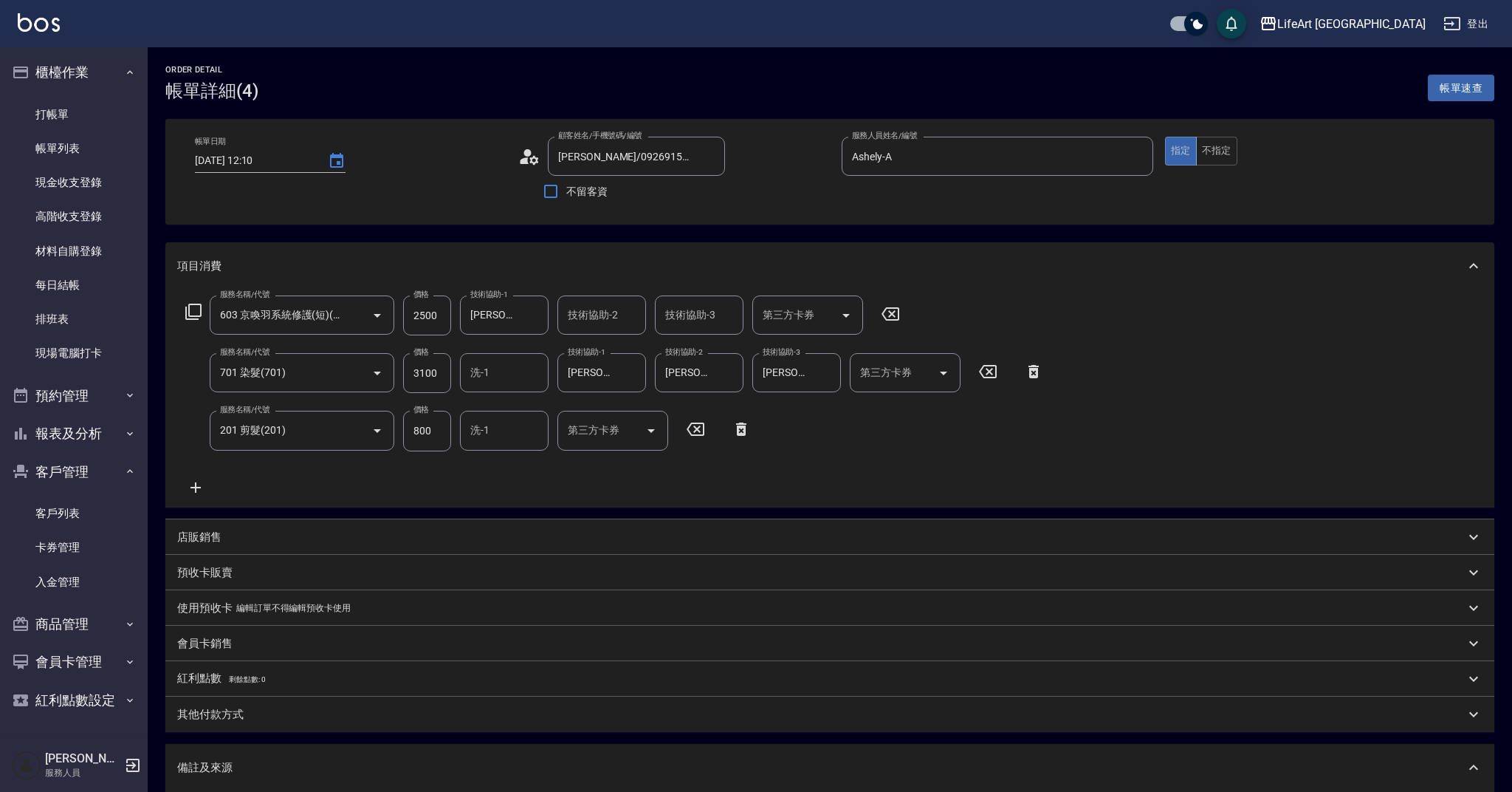
type input "603 京喚羽系統修護(短)(603)"
type input "701 染髮(701)"
type input "201 剪髮(201)"
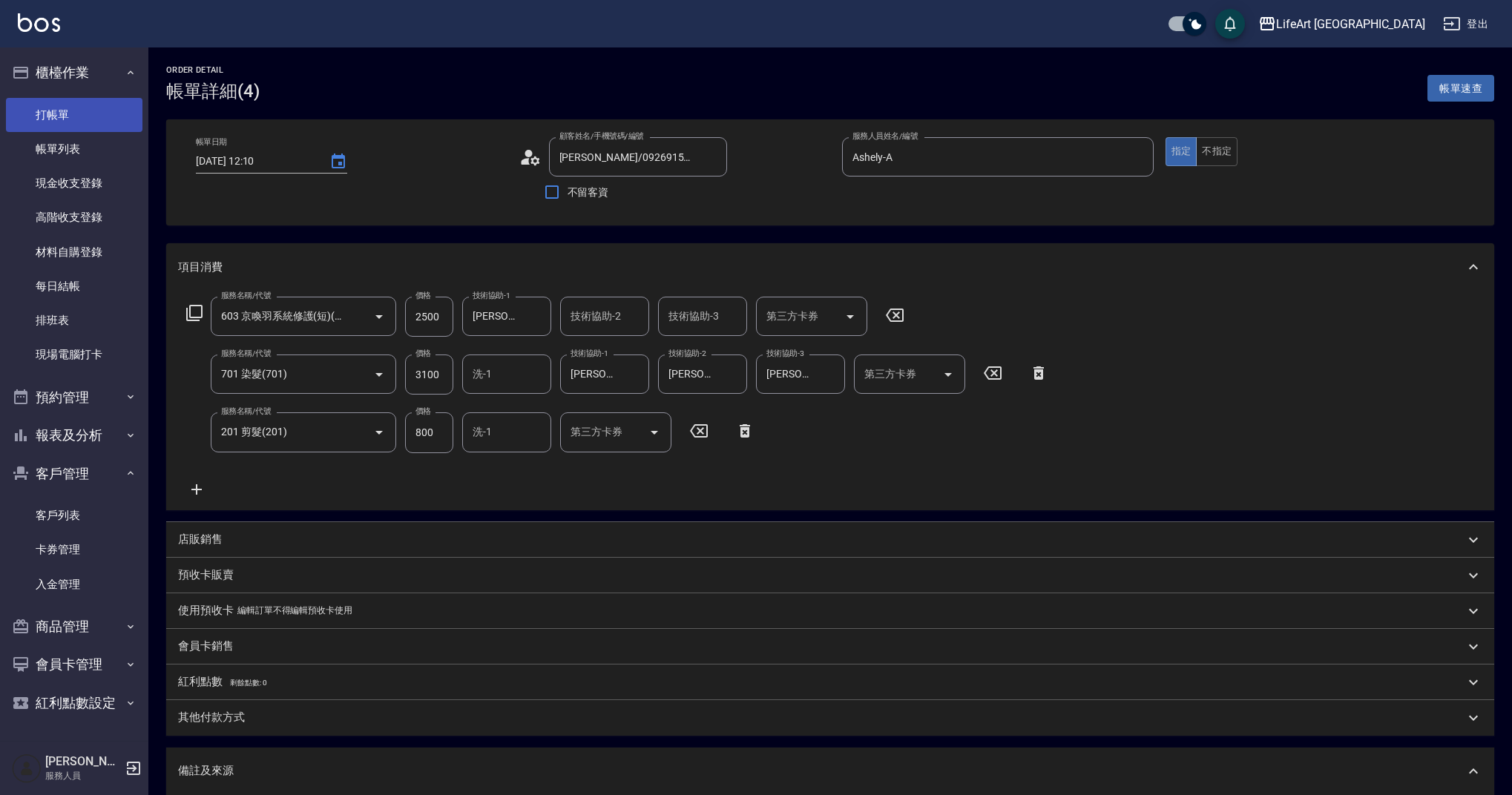
click at [54, 115] on link "打帳單" at bounding box center [73, 115] width 136 height 34
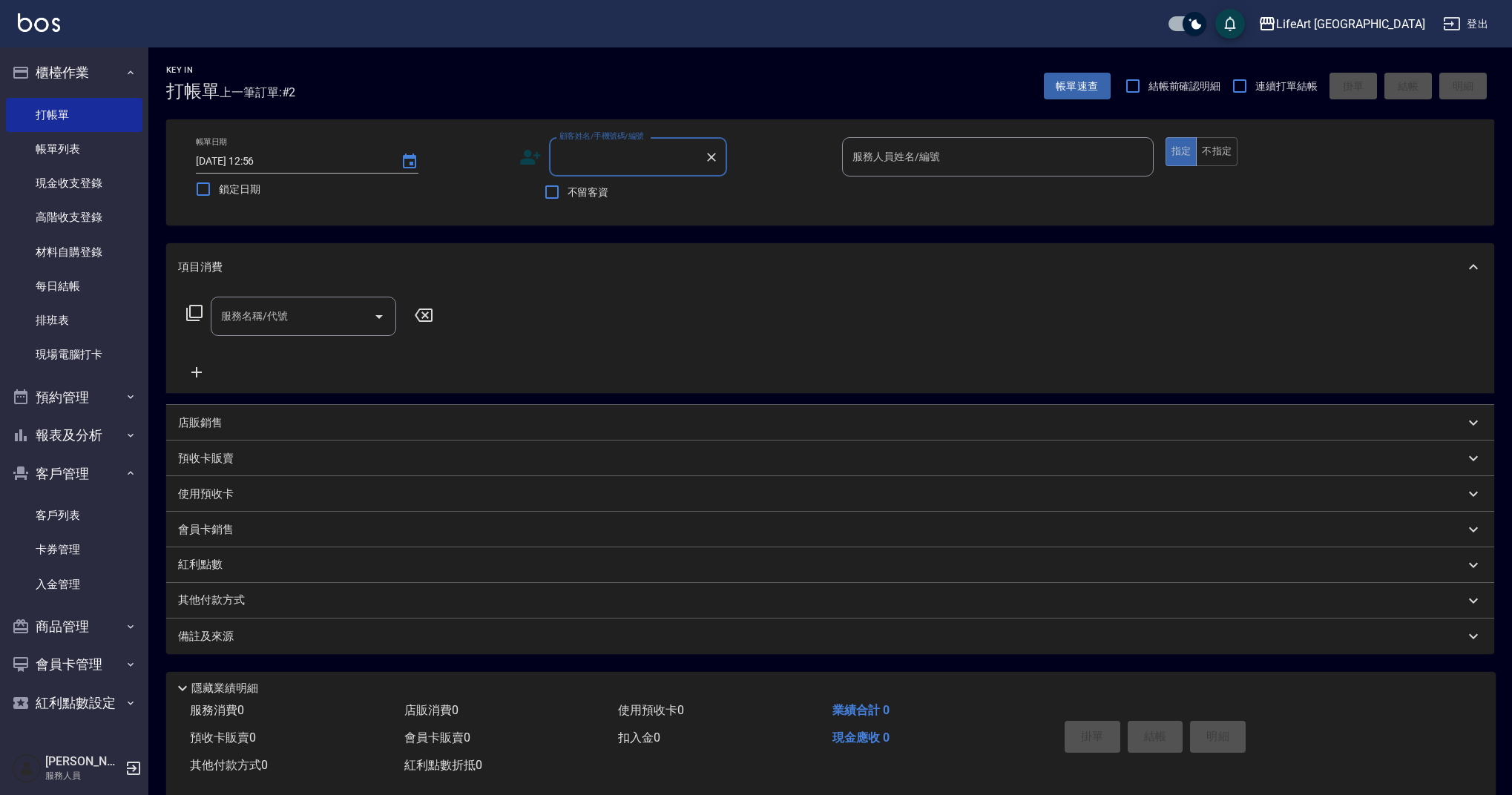
click at [617, 153] on input "顧客姓名/手機號碼/編號" at bounding box center [627, 157] width 143 height 26
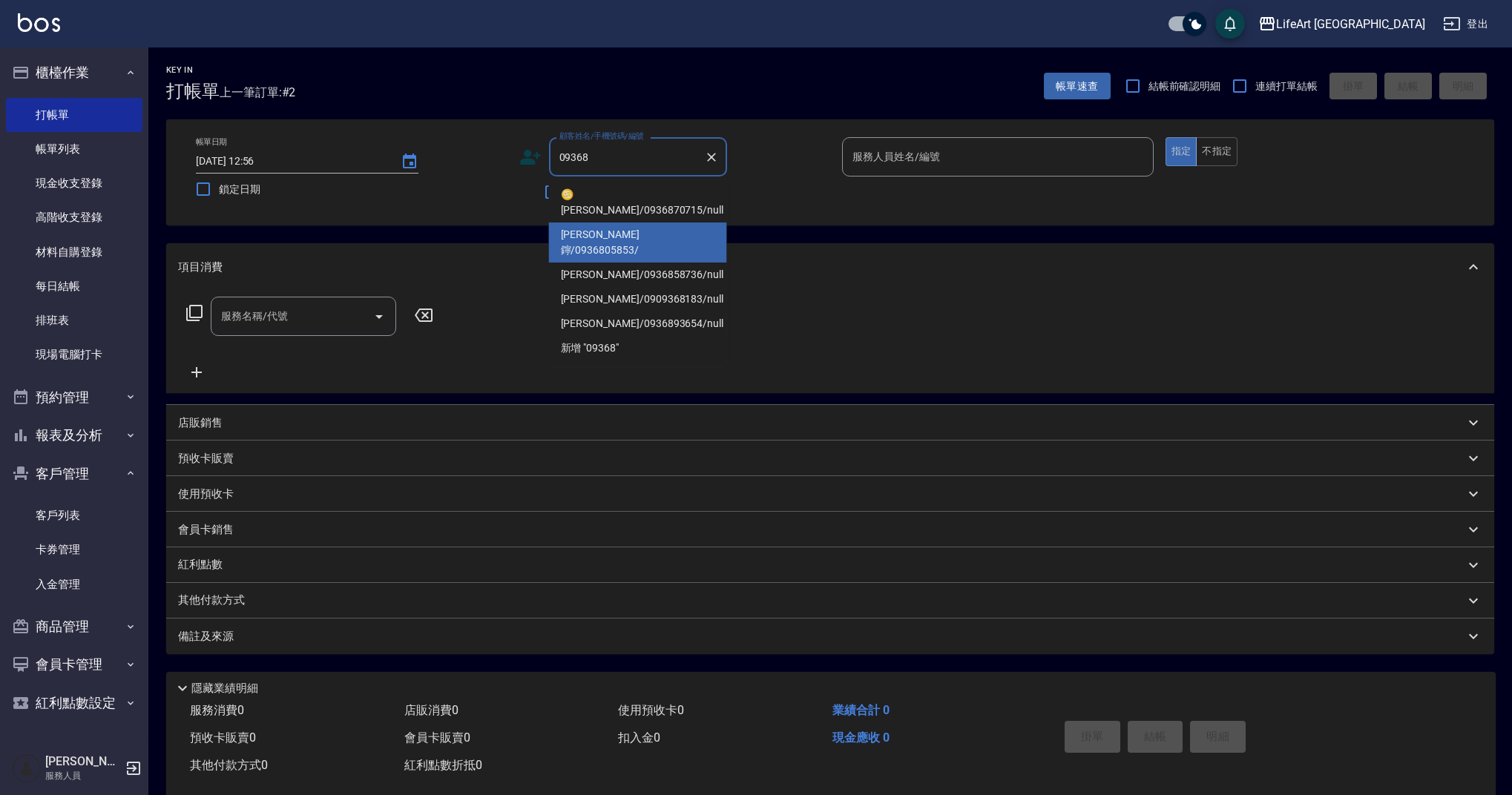
click at [620, 223] on li "[PERSON_NAME]鑏/0936805853/" at bounding box center [639, 243] width 178 height 40
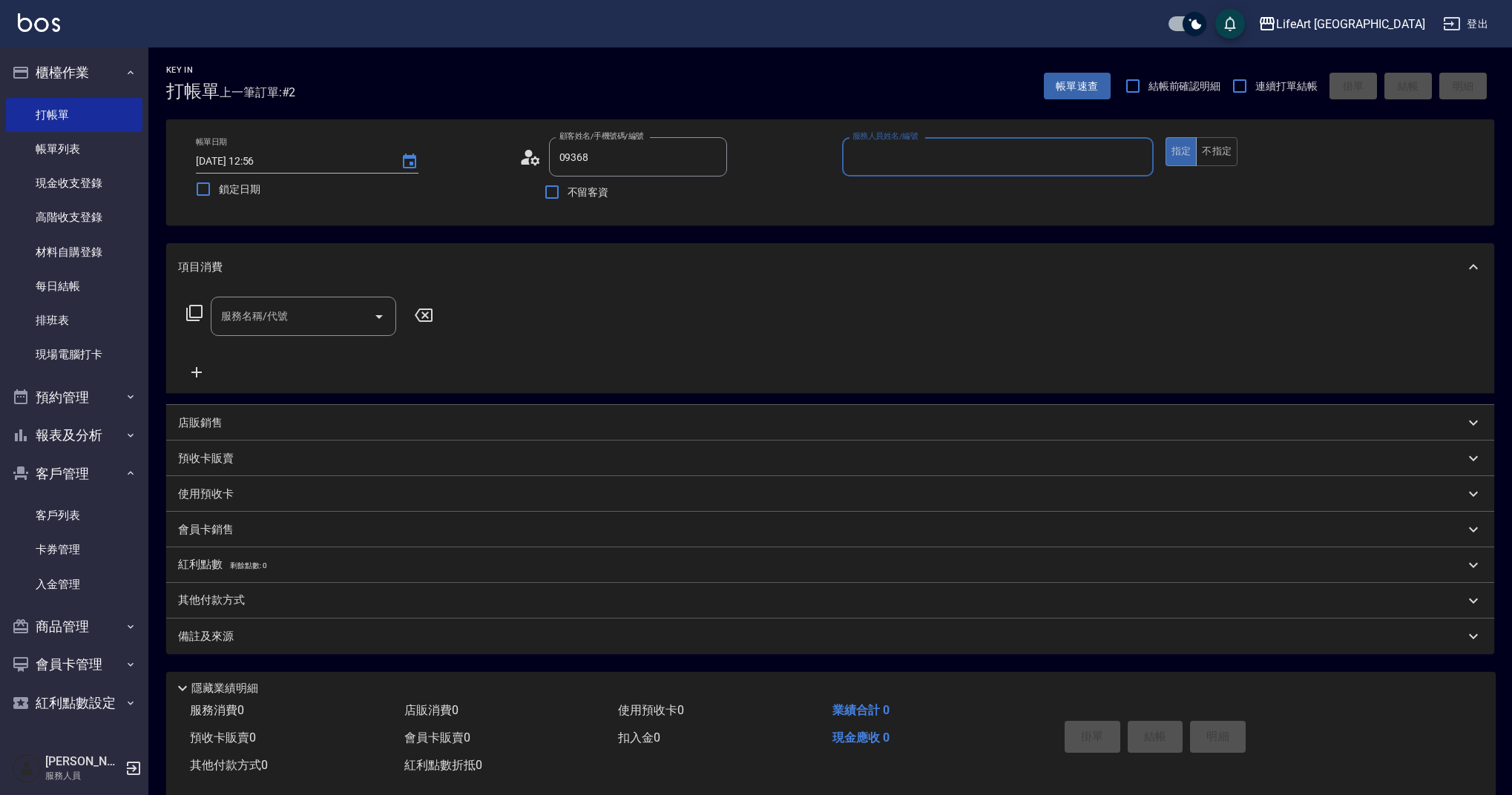
type input "[PERSON_NAME]鑏/0936805853/"
click at [529, 157] on circle at bounding box center [528, 153] width 7 height 7
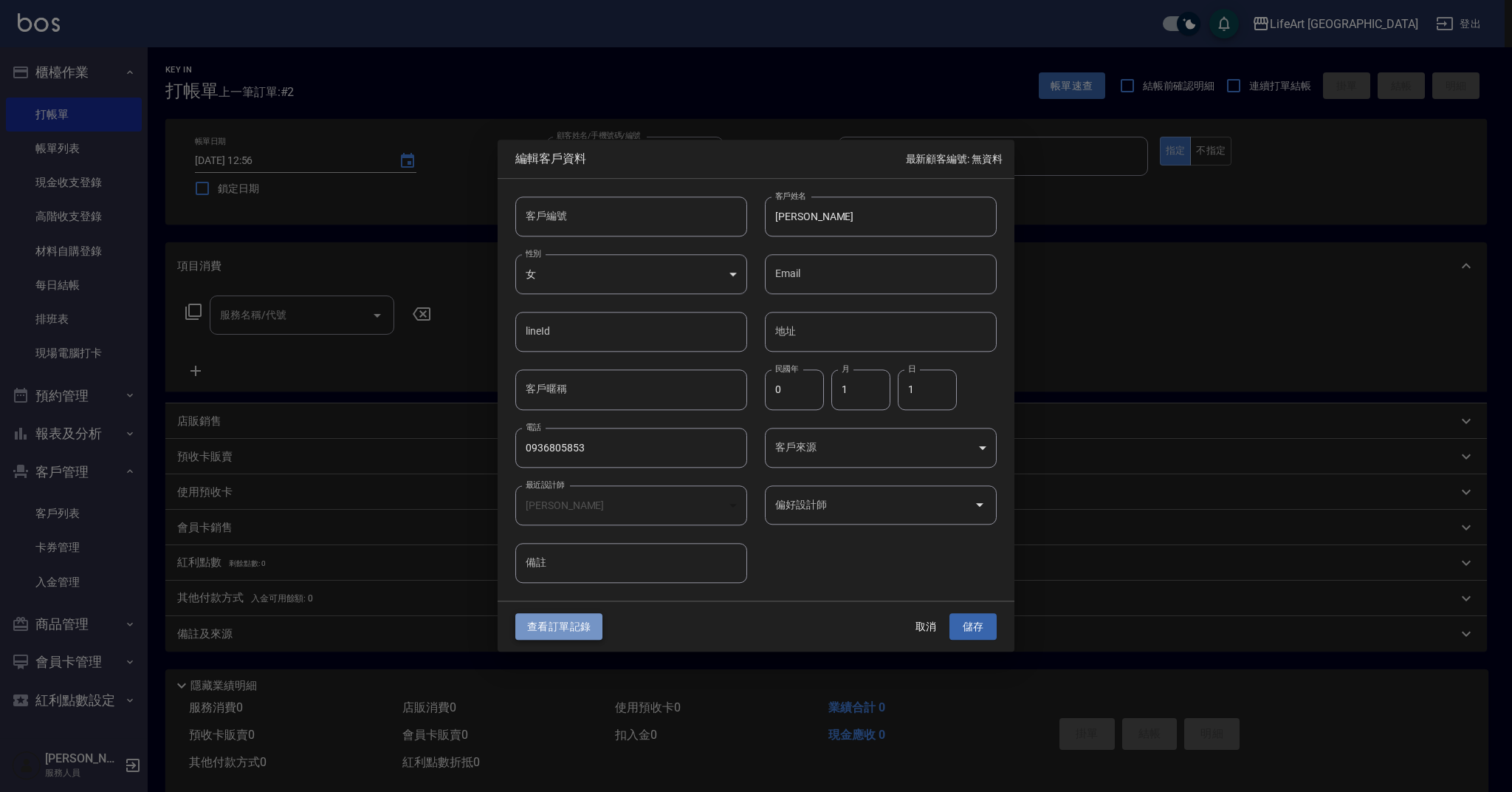
click at [563, 620] on button "查看訂單記錄" at bounding box center [559, 626] width 87 height 27
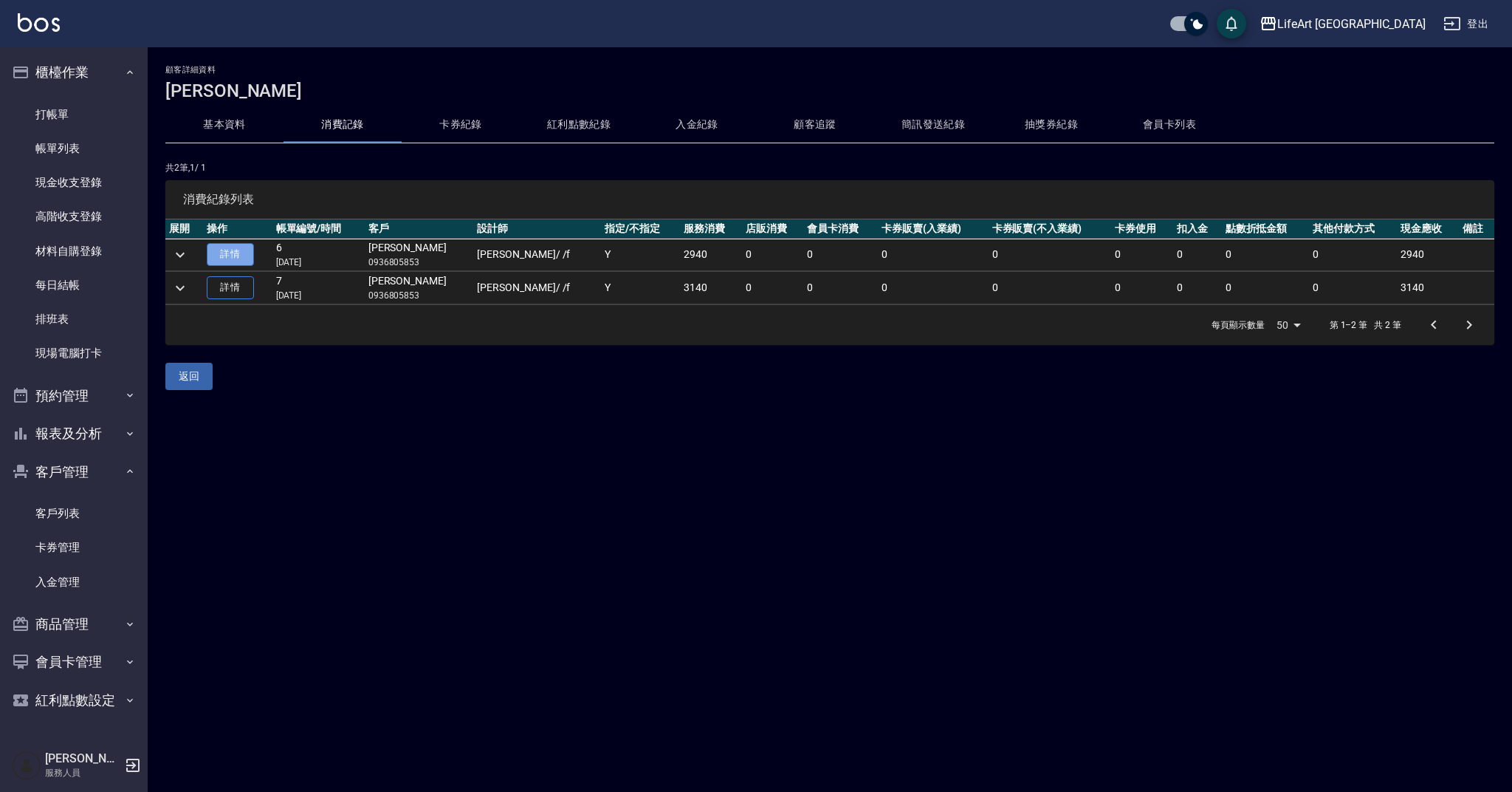
click at [223, 249] on link "詳情" at bounding box center [231, 254] width 48 height 23
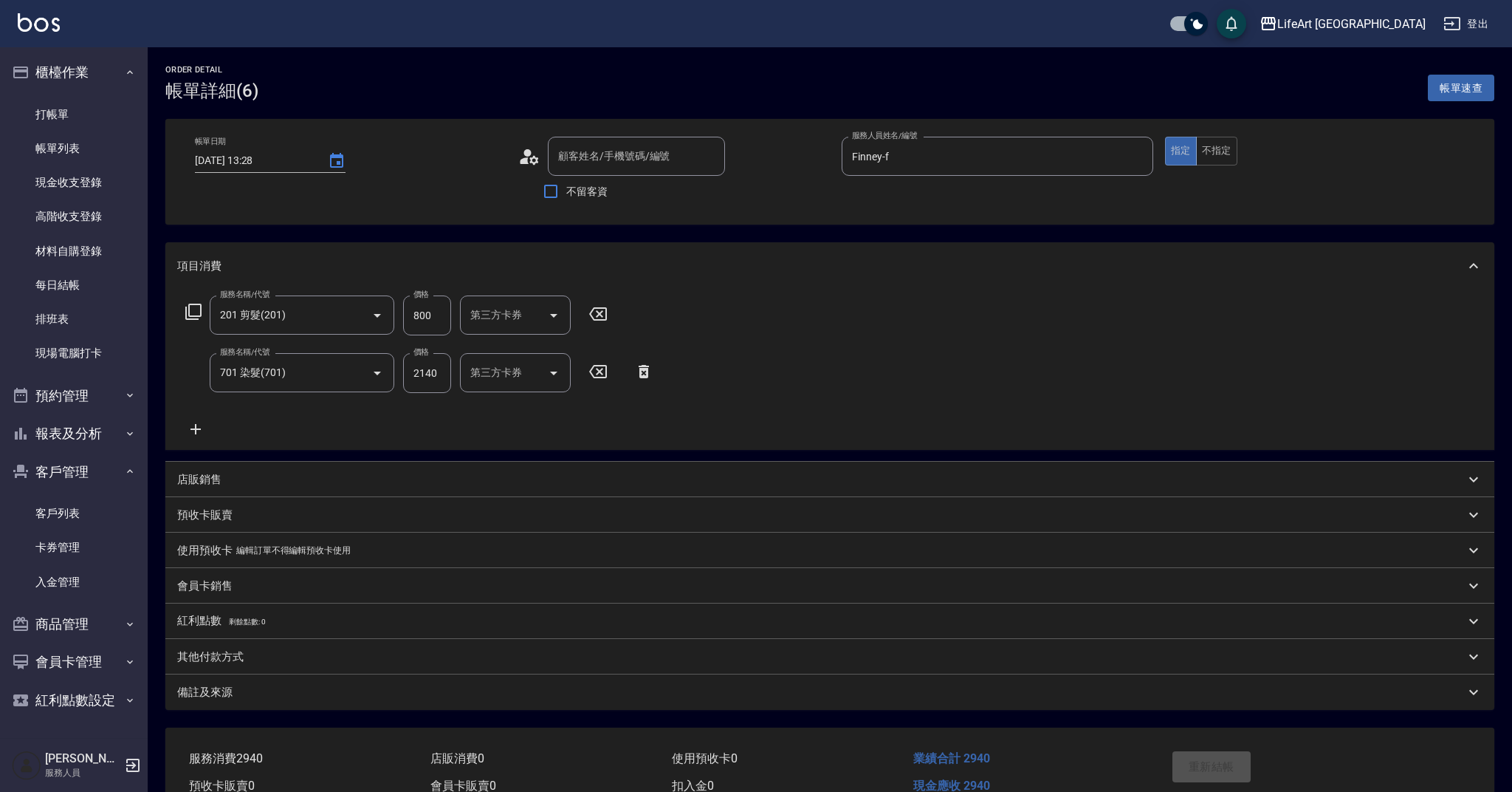
type input "[DATE] 13:28"
type input "Finney-f"
type input "[PERSON_NAME]鑏/0936805853/"
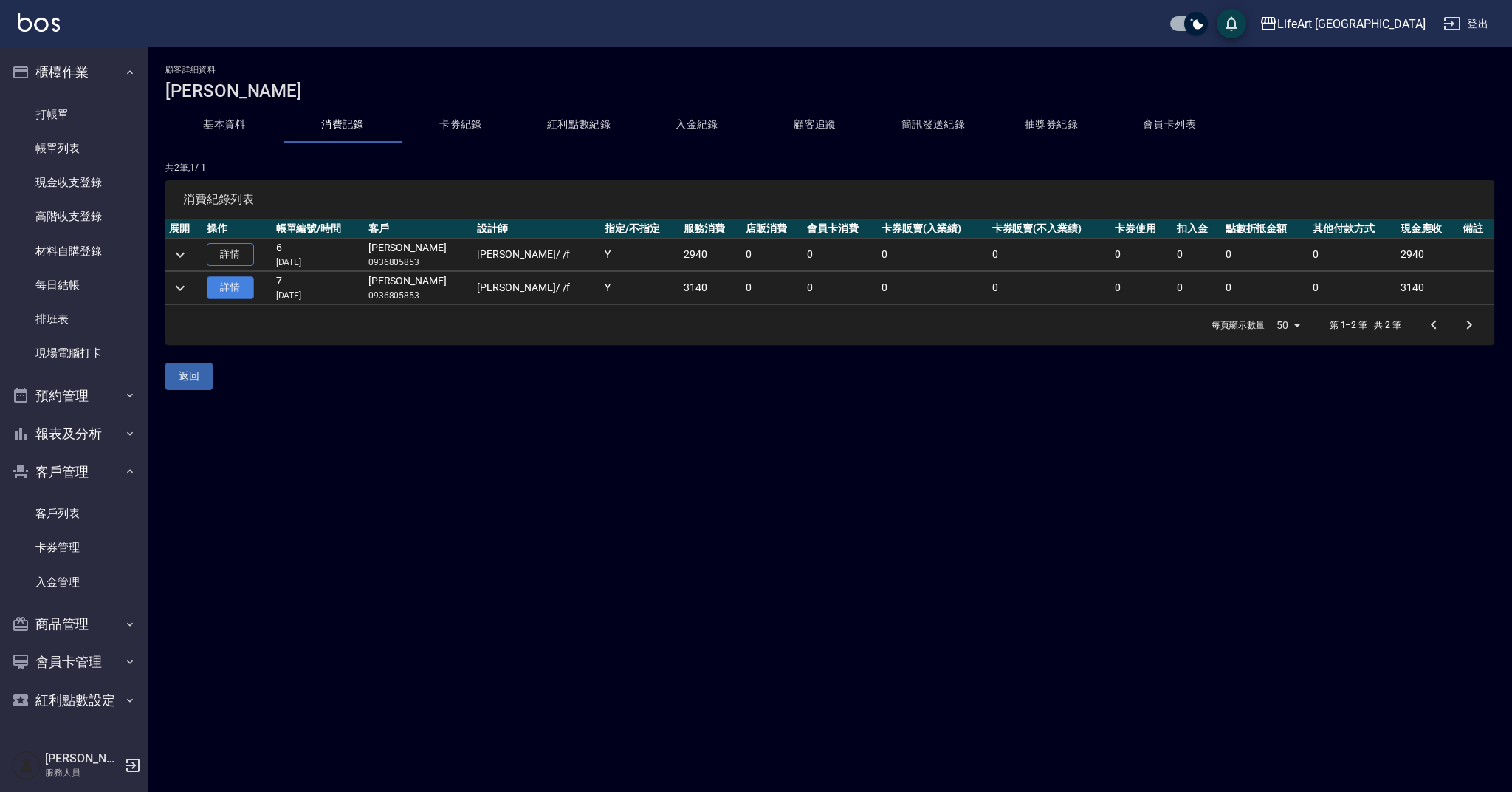
click at [218, 293] on link "詳情" at bounding box center [231, 287] width 48 height 23
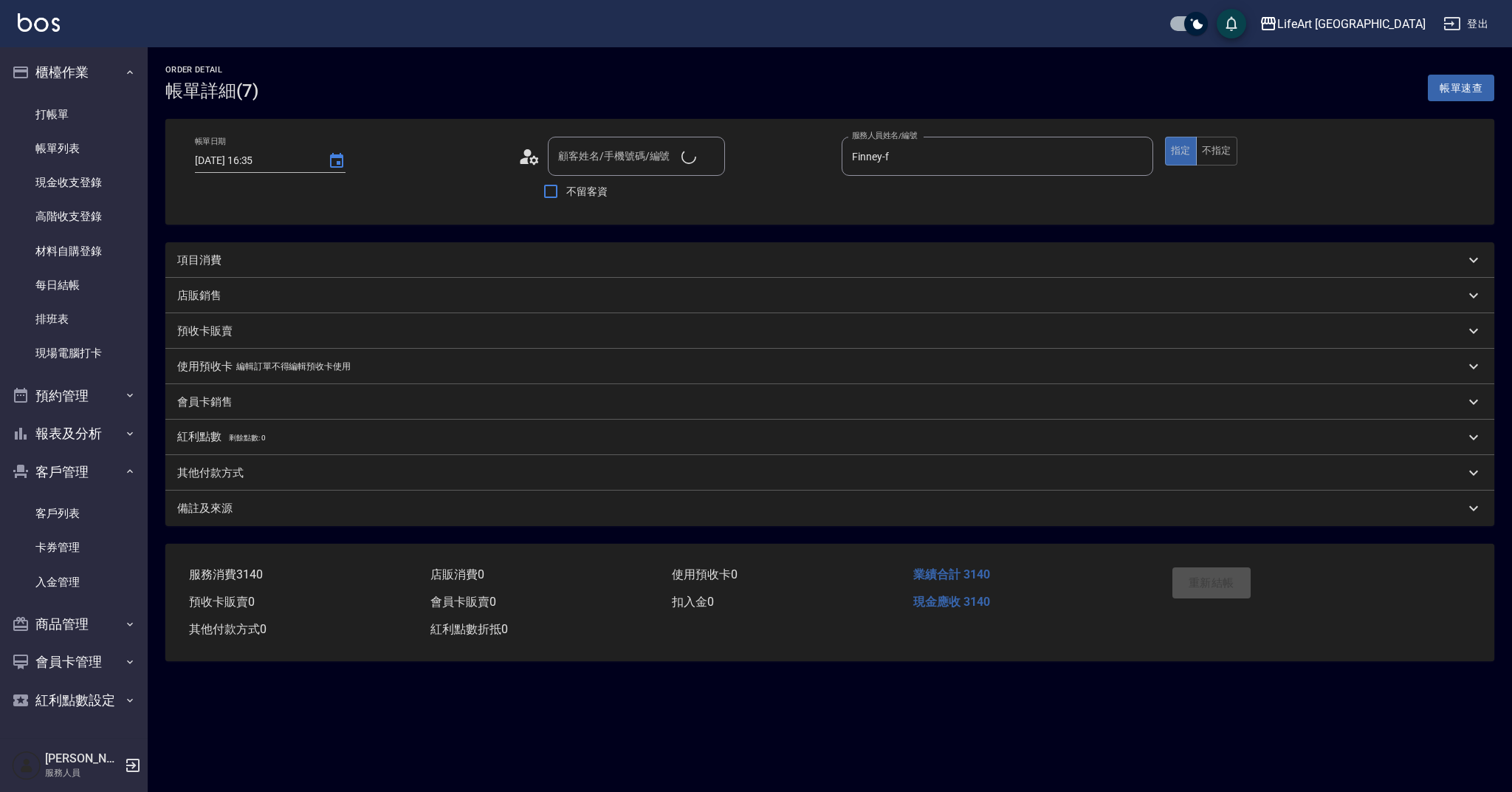
type input "[DATE] 16:35"
type input "Finney-f"
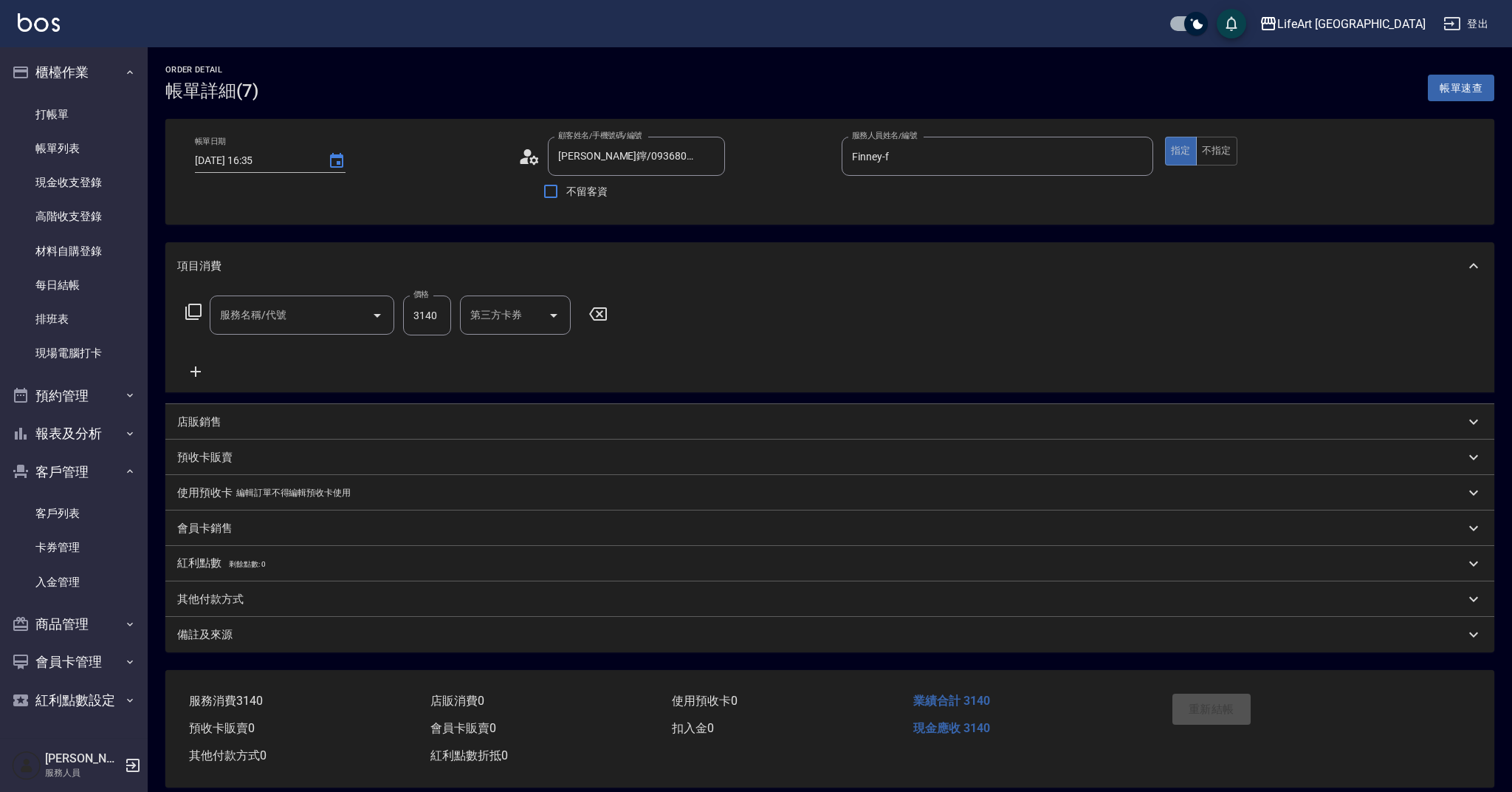
type input "[PERSON_NAME]鑏/0936805853/"
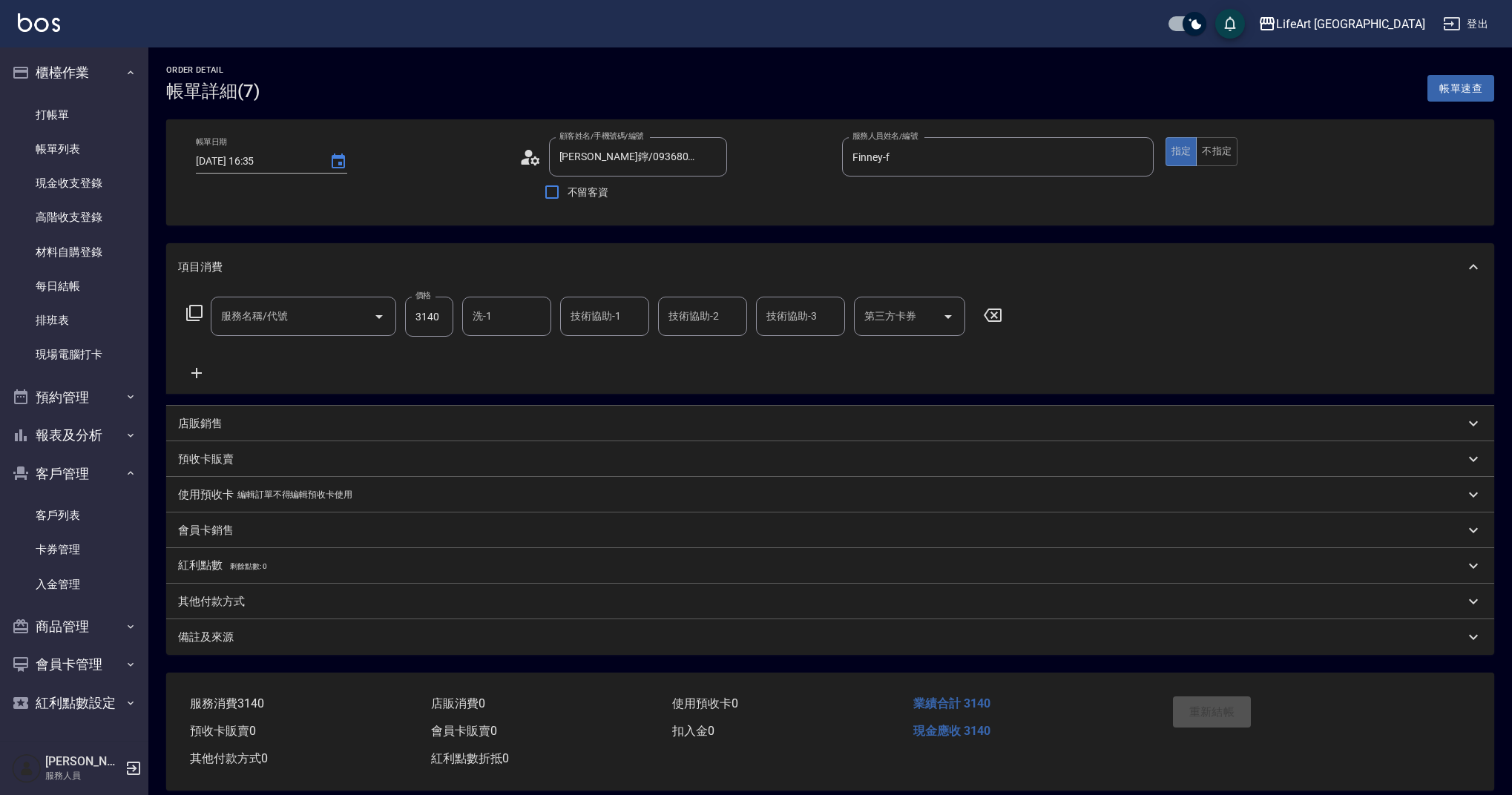
type input "701 染髮(701)"
